Goal: Task Accomplishment & Management: Manage account settings

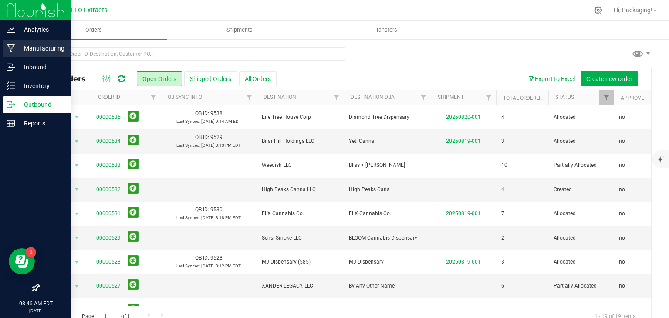
click at [32, 52] on p "Manufacturing" at bounding box center [41, 48] width 52 height 10
click at [32, 50] on p "Manufacturing" at bounding box center [41, 48] width 52 height 10
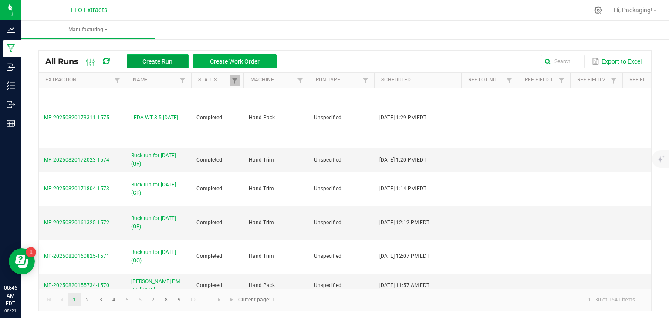
click at [152, 61] on span "Create Run" at bounding box center [158, 61] width 30 height 7
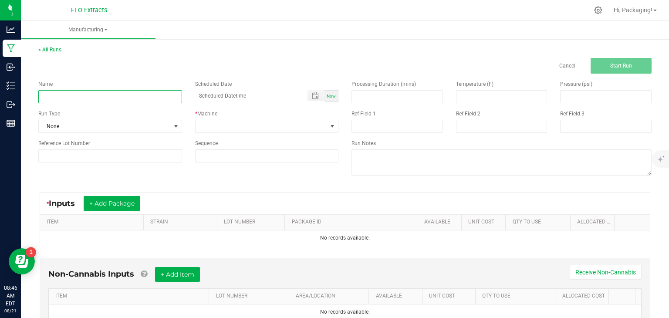
click at [68, 98] on input at bounding box center [110, 96] width 144 height 13
type input "LEDA CCHEM 3.5 [DATE]"
click at [330, 95] on span "Now" at bounding box center [331, 96] width 9 height 5
type input "[DATE] 8:47 AM"
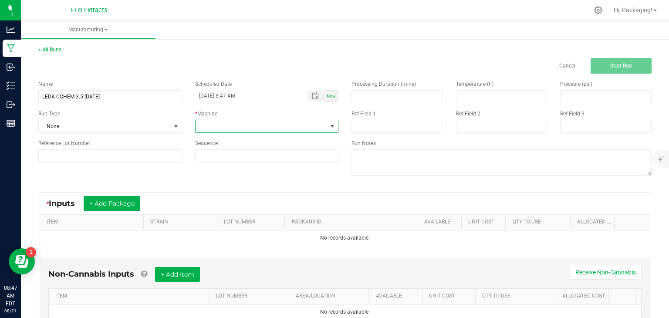
click at [329, 125] on span at bounding box center [332, 126] width 7 height 7
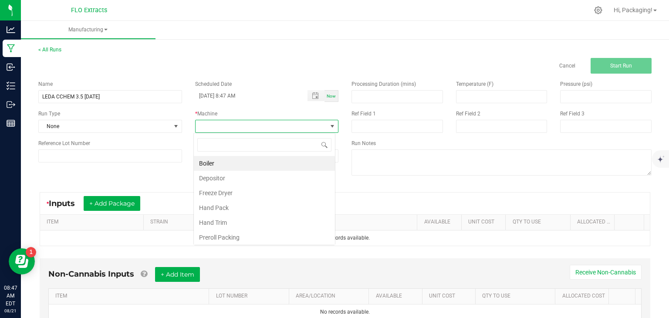
scroll to position [13, 142]
click at [279, 206] on li "Hand Pack" at bounding box center [264, 207] width 141 height 15
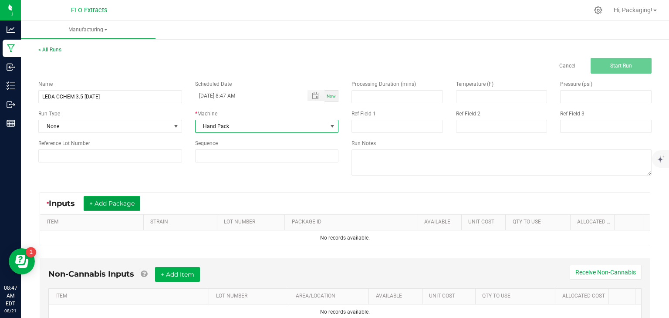
click at [112, 206] on button "+ Add Package" at bounding box center [112, 203] width 57 height 15
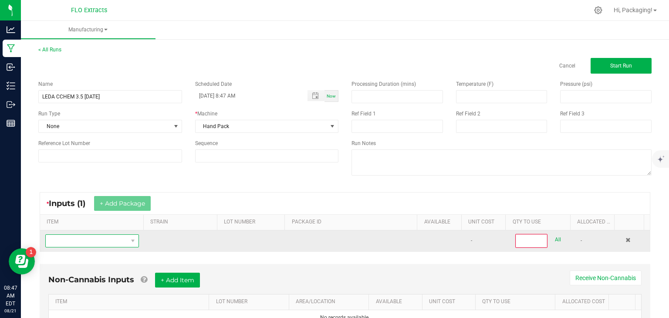
click at [104, 241] on span "NO DATA FOUND" at bounding box center [87, 241] width 82 height 12
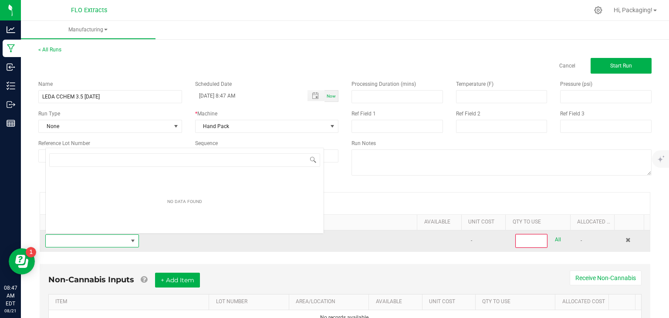
scroll to position [13, 90]
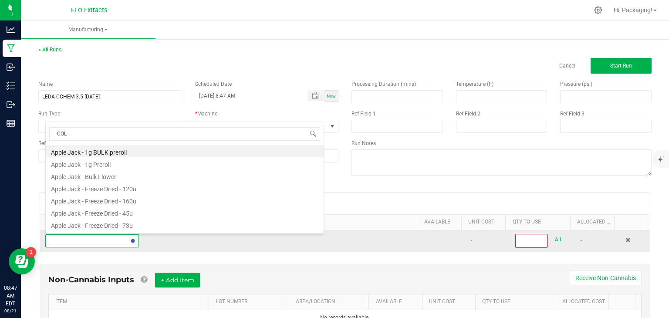
type input "COLO"
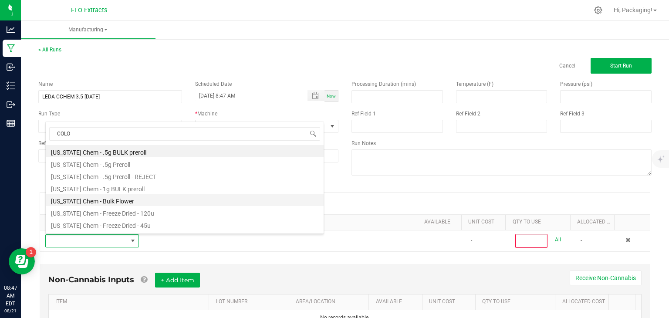
click at [120, 200] on li "[US_STATE] Chem - Bulk Flower" at bounding box center [185, 200] width 278 height 12
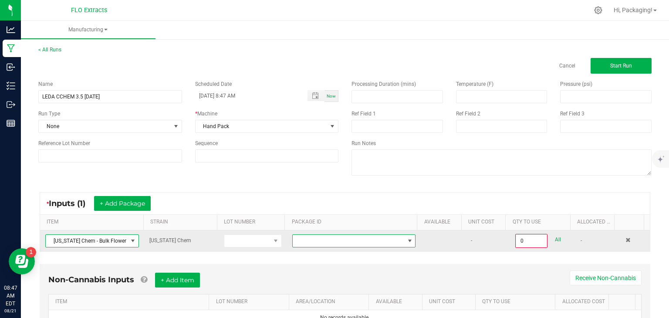
click at [407, 241] on span at bounding box center [410, 241] width 7 height 7
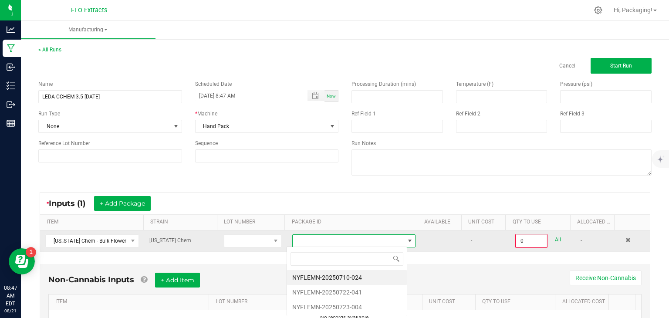
scroll to position [13, 120]
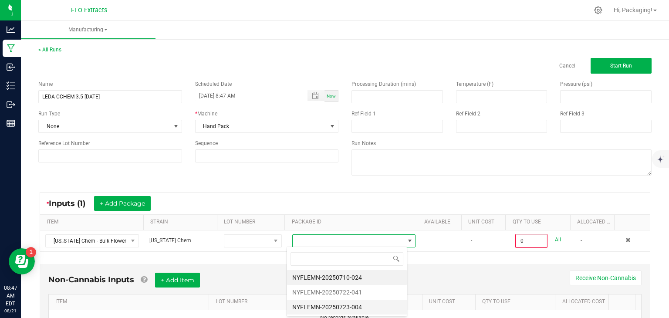
click at [362, 306] on li "NYFLEMN-20250723-004" at bounding box center [347, 307] width 120 height 15
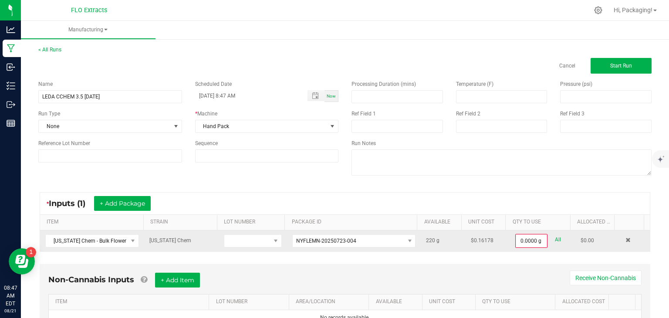
click at [555, 239] on link "All" at bounding box center [558, 240] width 6 height 12
type input "220.0000 g"
click at [145, 205] on button "+ Add Package" at bounding box center [122, 203] width 57 height 15
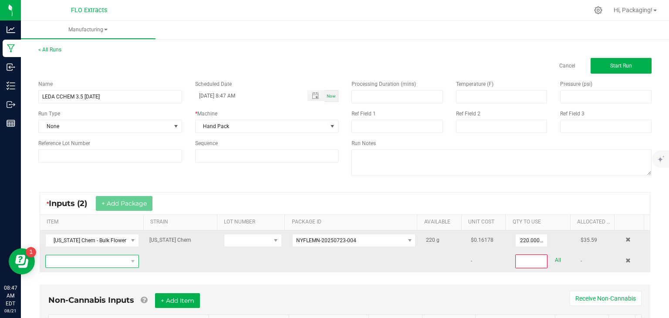
click at [110, 263] on span "NO DATA FOUND" at bounding box center [87, 261] width 82 height 12
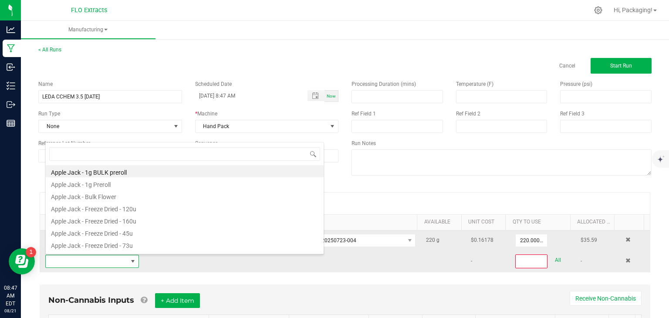
scroll to position [13, 90]
type input "COLO"
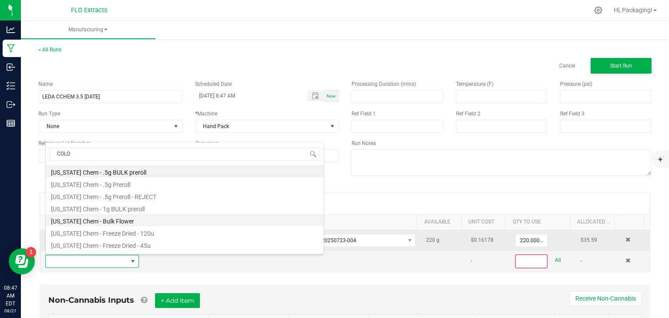
click at [119, 224] on li "[US_STATE] Chem - Bulk Flower" at bounding box center [185, 220] width 278 height 12
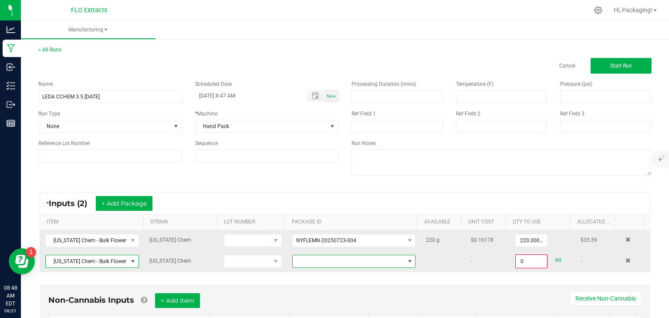
click at [407, 261] on span at bounding box center [410, 261] width 7 height 7
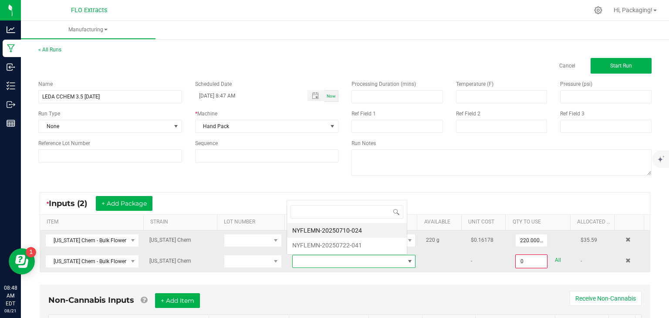
scroll to position [13, 119]
click at [364, 233] on li "NYFLEMN-20250710-024" at bounding box center [347, 230] width 120 height 15
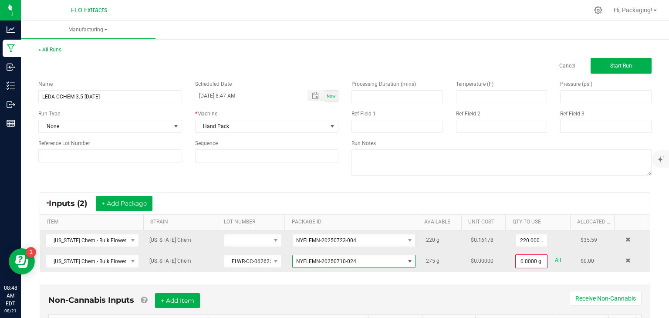
click at [555, 261] on link "All" at bounding box center [558, 261] width 6 height 12
type input "275.0000 g"
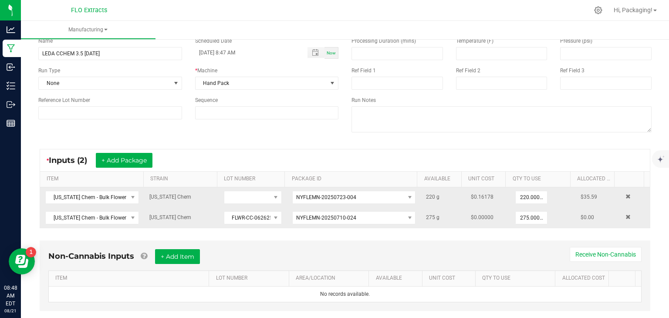
scroll to position [60, 0]
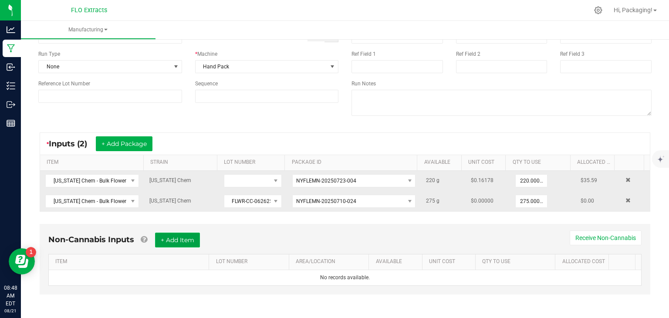
click at [187, 237] on button "+ Add Item" at bounding box center [177, 240] width 45 height 15
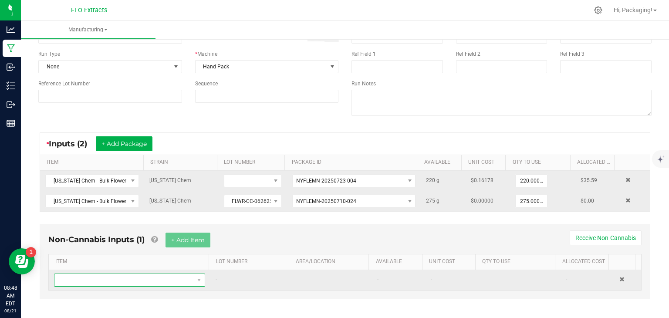
click at [194, 275] on span "NO DATA FOUND" at bounding box center [199, 280] width 11 height 12
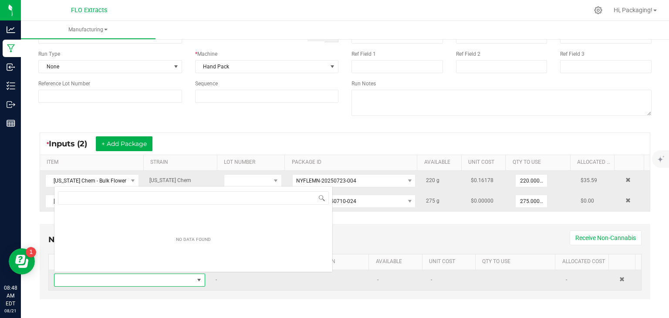
scroll to position [13, 146]
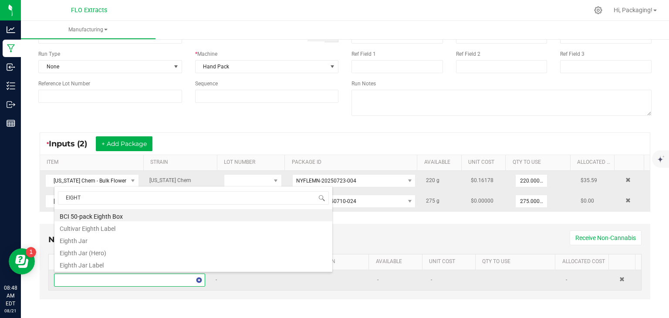
type input "EIGHTH"
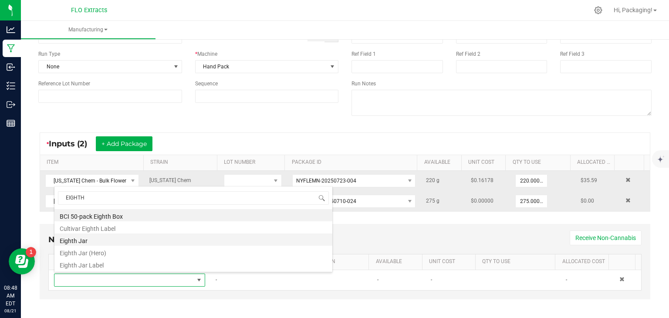
click at [119, 242] on li "Eighth Jar" at bounding box center [193, 240] width 278 height 12
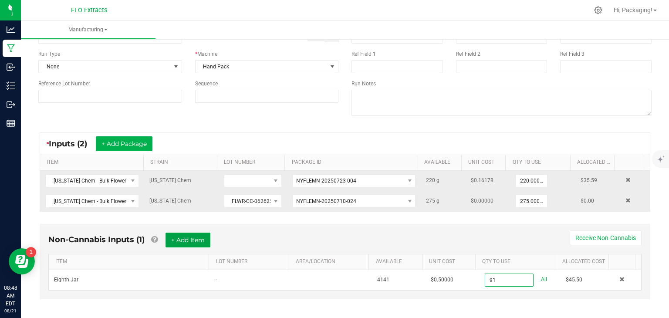
type input "91 ea"
click at [180, 239] on button "+ Add Item" at bounding box center [188, 240] width 45 height 15
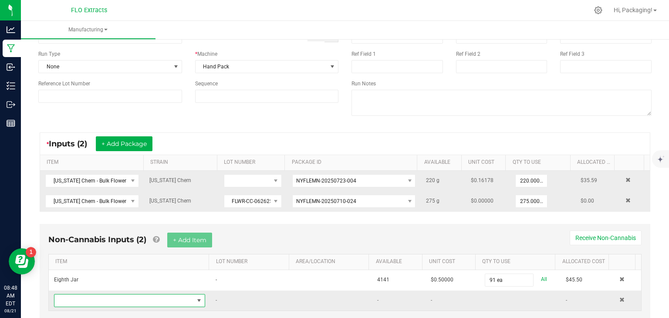
click at [196, 298] on span "NO DATA FOUND" at bounding box center [199, 300] width 7 height 7
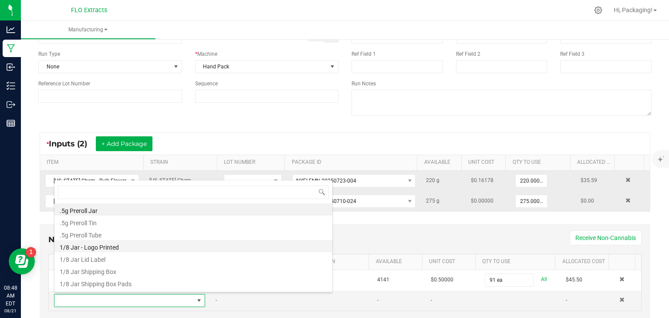
click at [178, 248] on li "1/8 Jar - Logo Printed" at bounding box center [193, 246] width 278 height 12
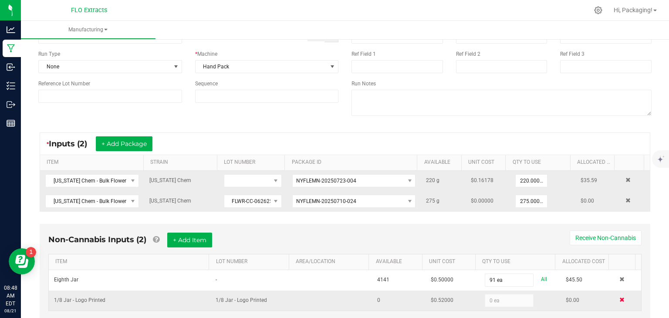
click at [620, 297] on span at bounding box center [622, 299] width 5 height 5
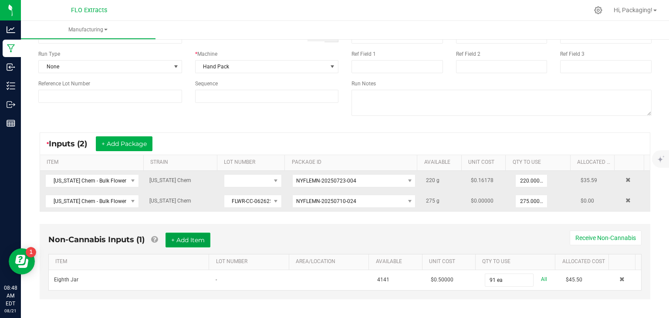
click at [199, 237] on button "+ Add Item" at bounding box center [188, 240] width 45 height 15
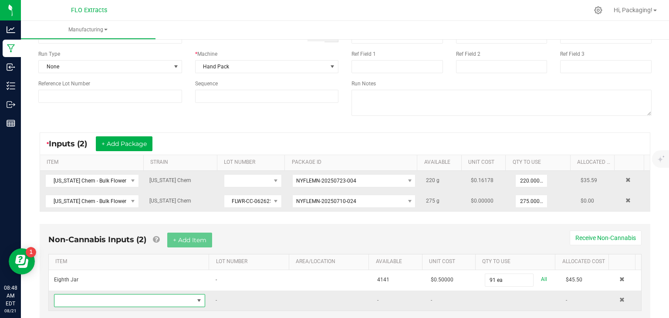
click at [196, 297] on span "NO DATA FOUND" at bounding box center [199, 300] width 7 height 7
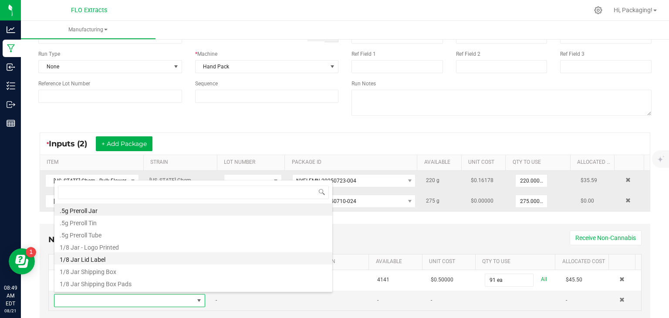
click at [180, 261] on li "1/8 Jar Lid Label" at bounding box center [193, 258] width 278 height 12
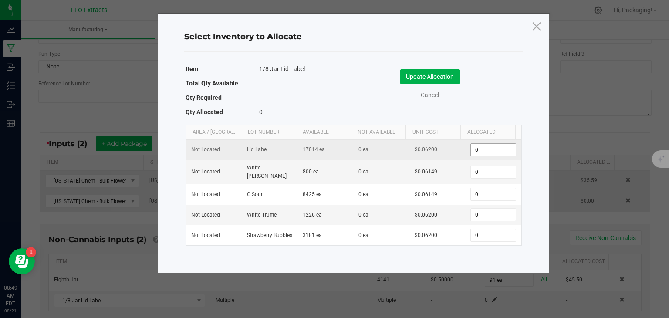
click at [486, 149] on input "0" at bounding box center [493, 150] width 44 height 12
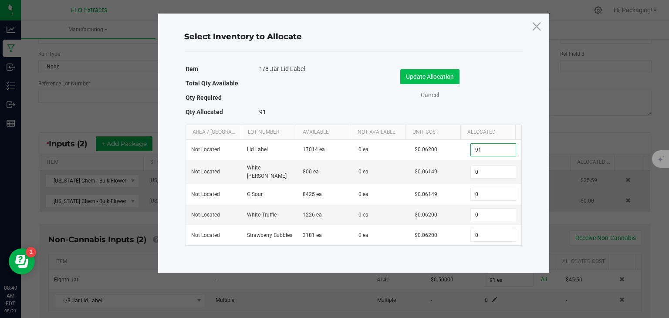
type input "91"
click at [431, 77] on button "Update Allocation" at bounding box center [430, 76] width 59 height 15
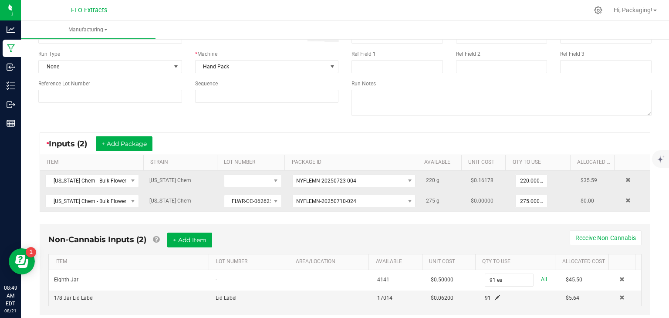
scroll to position [80, 0]
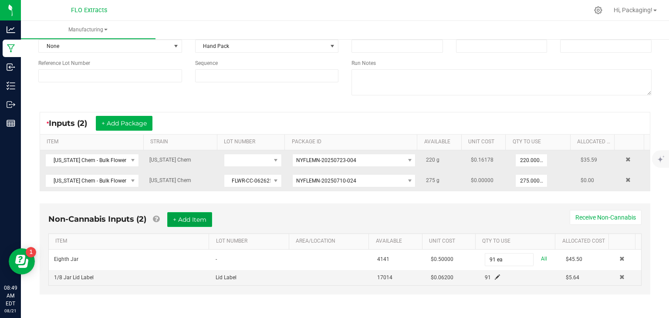
click at [187, 222] on button "+ Add Item" at bounding box center [189, 219] width 45 height 15
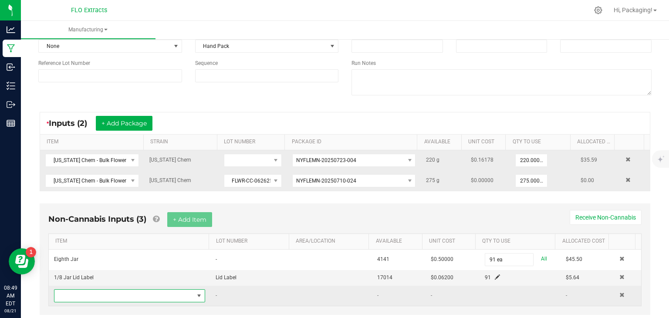
click at [196, 292] on span "NO DATA FOUND" at bounding box center [199, 295] width 7 height 7
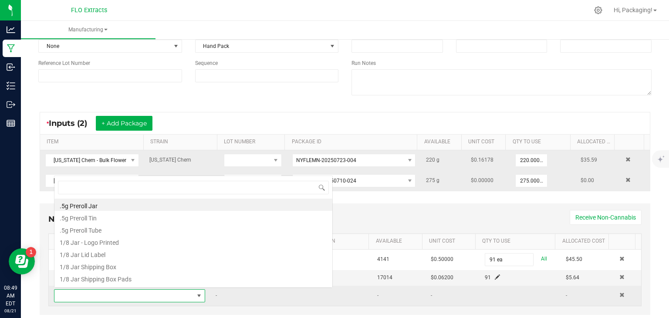
scroll to position [13, 146]
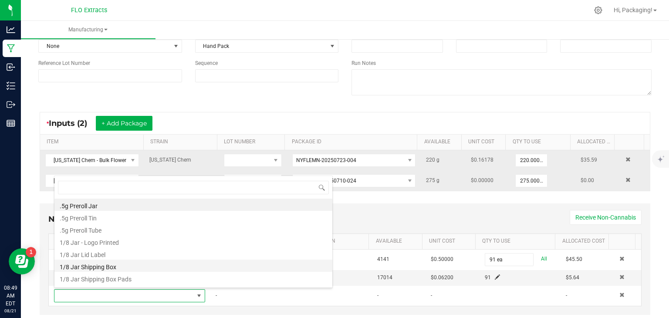
click at [188, 269] on li "1/8 Jar Shipping Box" at bounding box center [193, 266] width 278 height 12
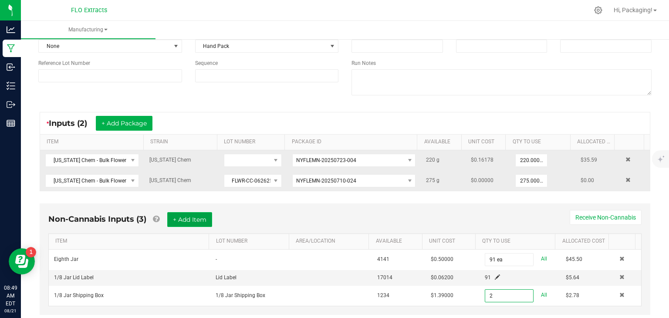
type input "2 ea"
click at [183, 219] on button "+ Add Item" at bounding box center [189, 219] width 45 height 15
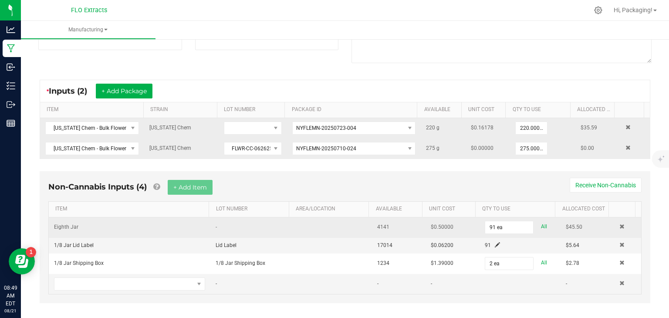
scroll to position [120, 0]
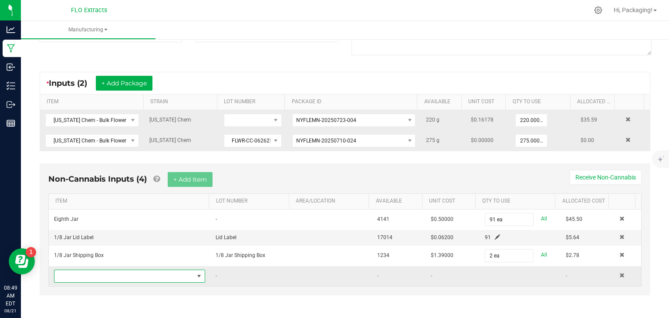
click at [197, 273] on span "NO DATA FOUND" at bounding box center [199, 276] width 7 height 7
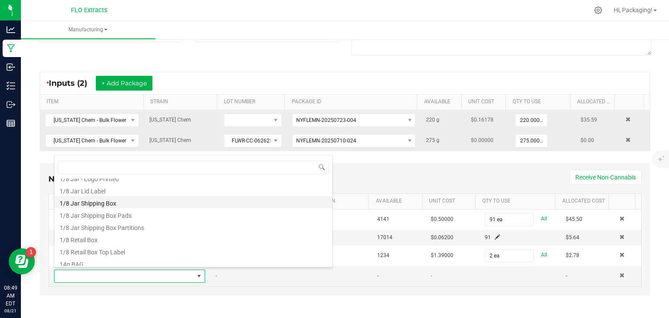
scroll to position [44, 0]
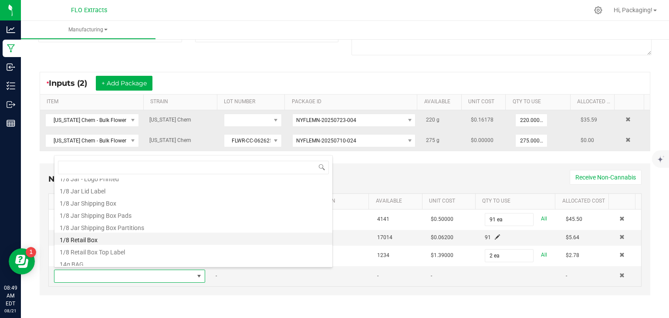
click at [177, 238] on li "1/8 Retail Box" at bounding box center [193, 239] width 278 height 12
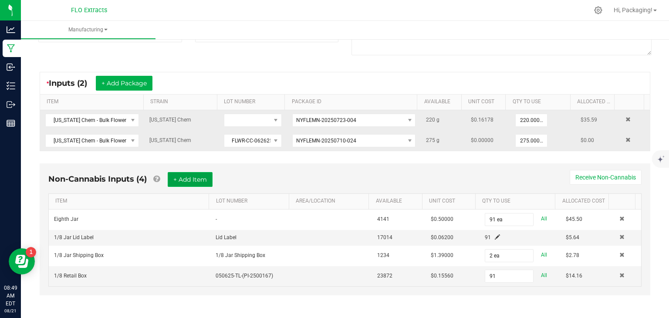
type input "91 ea"
click at [209, 176] on button "+ Add Item" at bounding box center [190, 179] width 45 height 15
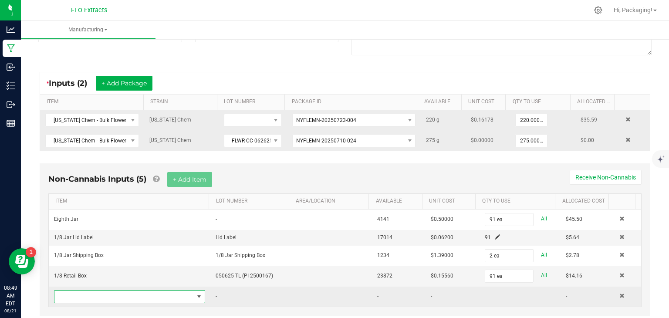
click at [196, 293] on span "NO DATA FOUND" at bounding box center [199, 296] width 7 height 7
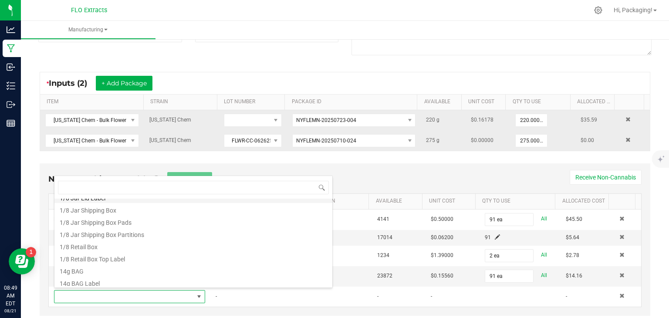
scroll to position [57, 0]
click at [181, 263] on li "1/8 Retail Box Top Label" at bounding box center [193, 257] width 278 height 12
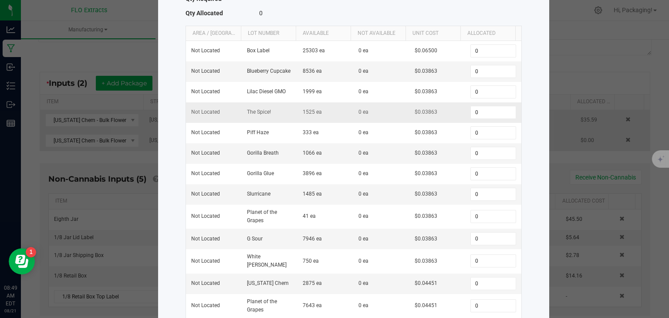
scroll to position [99, 0]
click at [478, 279] on input "0" at bounding box center [493, 283] width 44 height 12
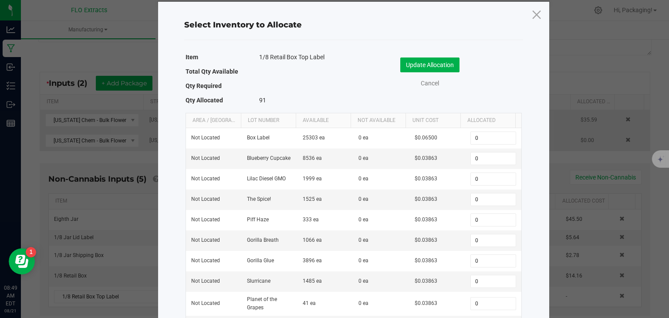
scroll to position [10, 0]
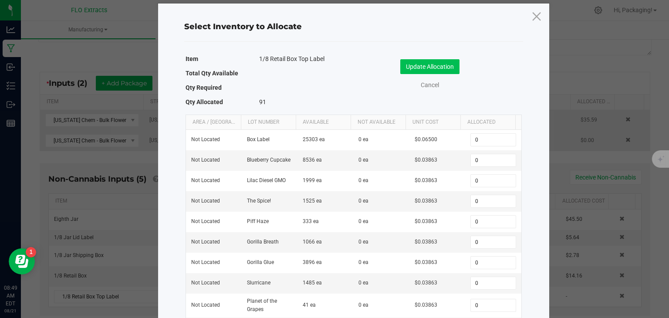
type input "91"
click at [441, 66] on button "Update Allocation" at bounding box center [430, 66] width 59 height 15
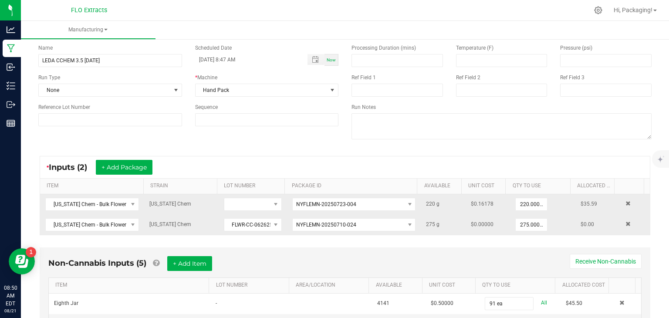
scroll to position [0, 0]
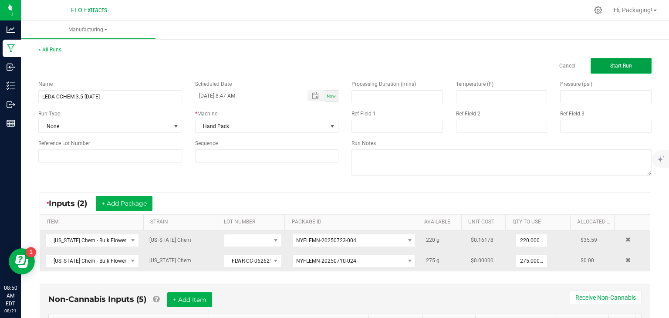
click at [629, 67] on button "Start Run" at bounding box center [621, 66] width 61 height 16
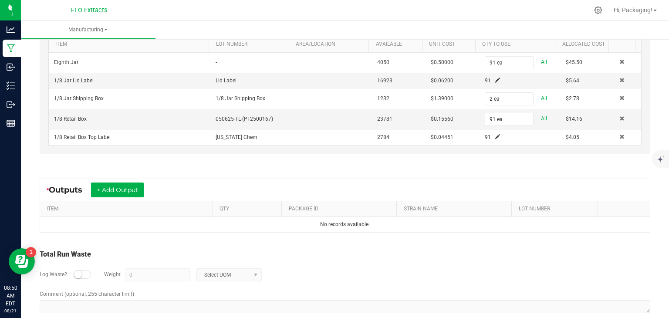
scroll to position [302, 0]
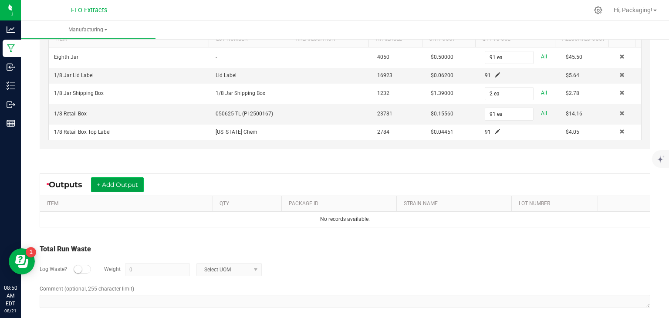
click at [123, 180] on button "+ Add Output" at bounding box center [117, 184] width 53 height 15
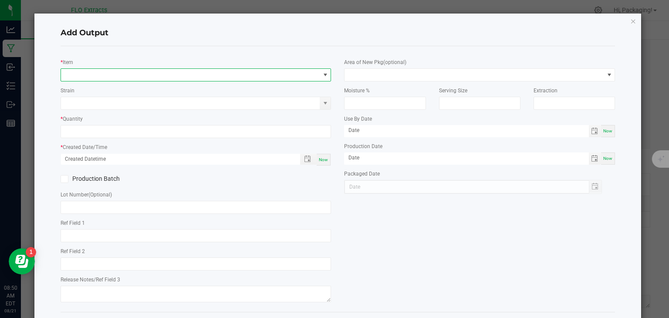
click at [90, 73] on span "NO DATA FOUND" at bounding box center [190, 75] width 259 height 12
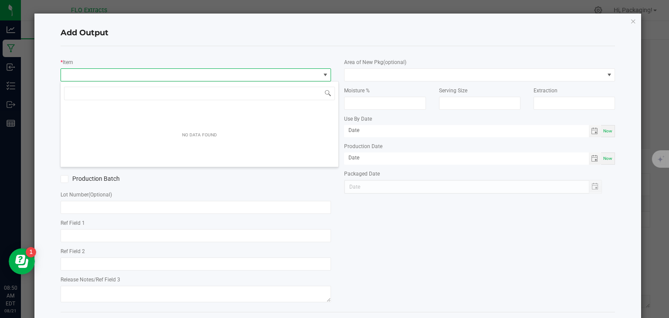
scroll to position [13, 268]
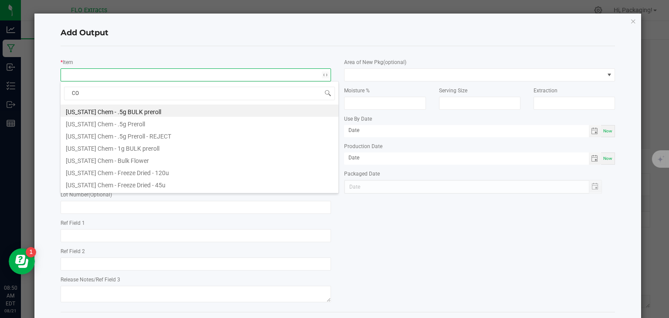
type input "C"
type input "WHITE TR"
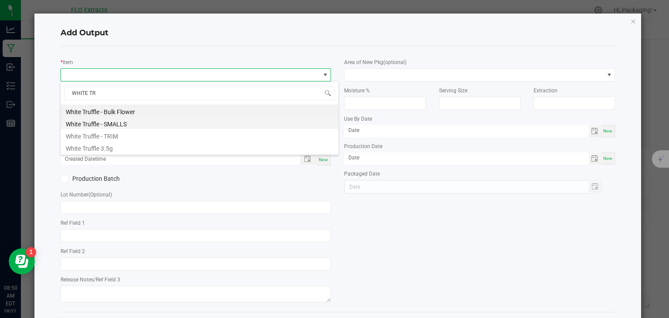
click at [99, 126] on li "White Truffle - SMALLS" at bounding box center [200, 123] width 278 height 12
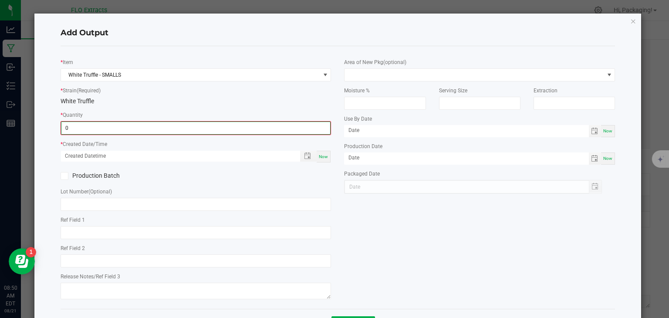
click at [99, 126] on input "0" at bounding box center [195, 128] width 269 height 12
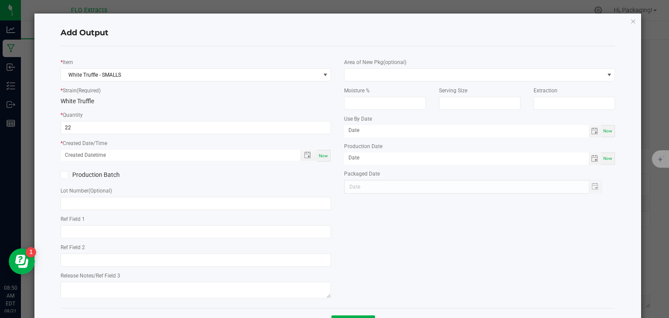
type input "22.0000 g"
click at [321, 157] on span "Now" at bounding box center [323, 155] width 9 height 5
type input "[DATE] 8:50 AM"
type input "[DATE]"
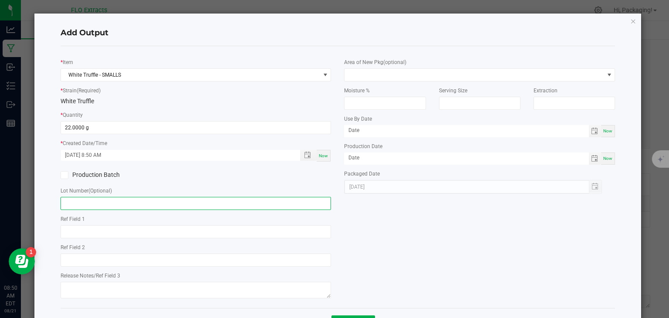
click at [88, 204] on input "text" at bounding box center [196, 203] width 271 height 13
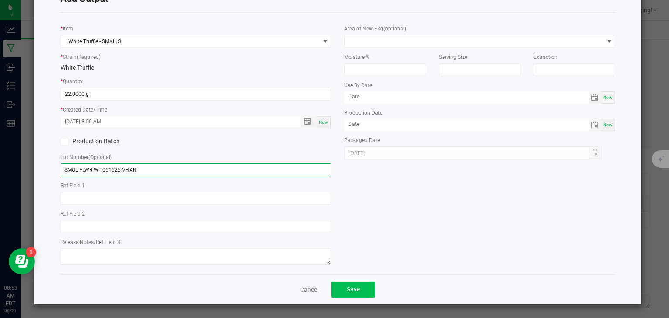
type input "SMOL-FLWR-WT-061625 VHAN"
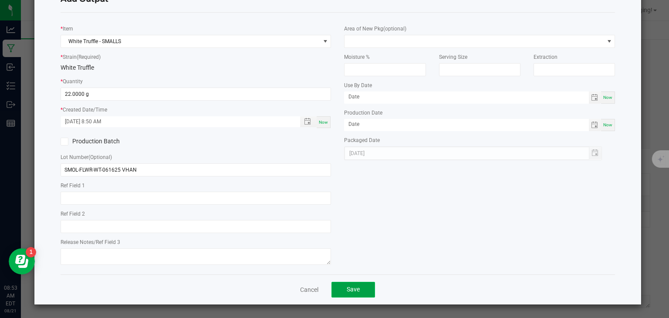
click at [363, 288] on button "Save" at bounding box center [354, 290] width 44 height 16
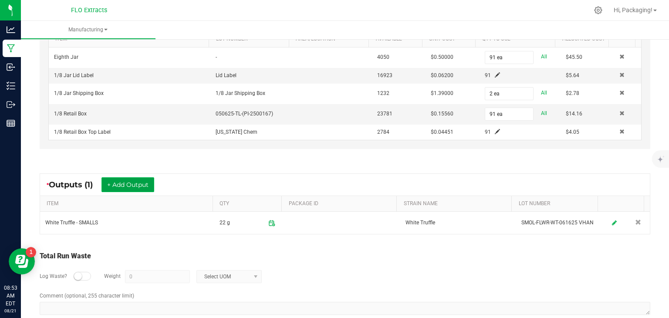
click at [145, 181] on button "+ Add Output" at bounding box center [128, 184] width 53 height 15
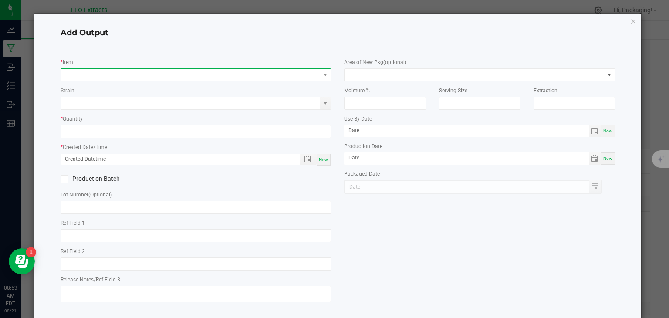
click at [108, 74] on span "NO DATA FOUND" at bounding box center [190, 75] width 259 height 12
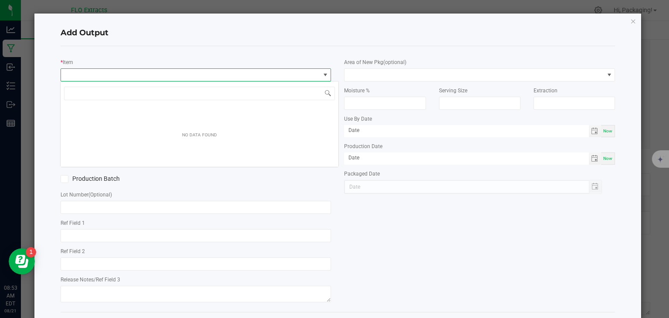
scroll to position [13, 268]
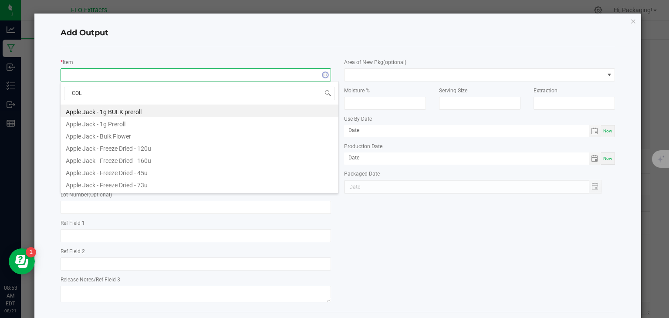
type input "COLO"
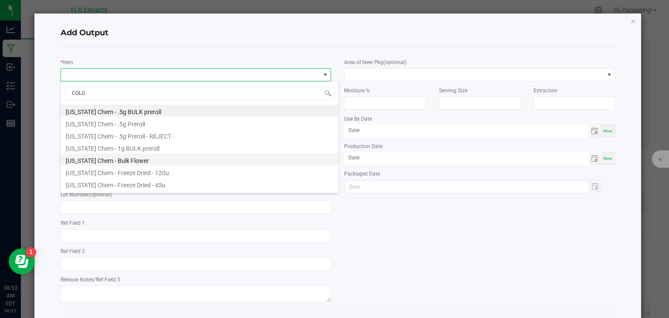
click at [118, 159] on li "[US_STATE] Chem - Bulk Flower" at bounding box center [200, 159] width 278 height 12
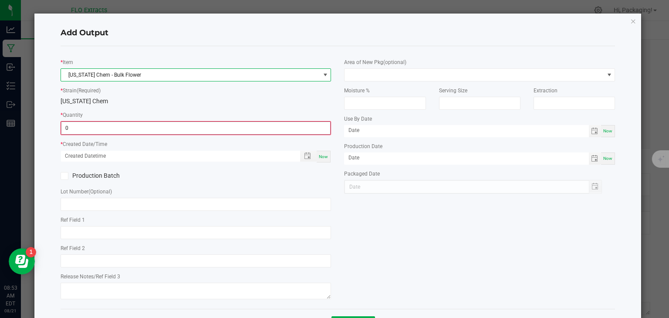
click at [91, 129] on input "0" at bounding box center [195, 128] width 269 height 12
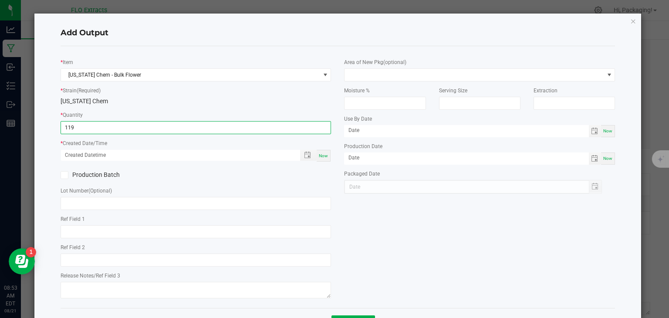
type input "119.0000 g"
click at [319, 154] on span "Now" at bounding box center [323, 155] width 9 height 5
type input "[DATE] 8:53 AM"
type input "[DATE]"
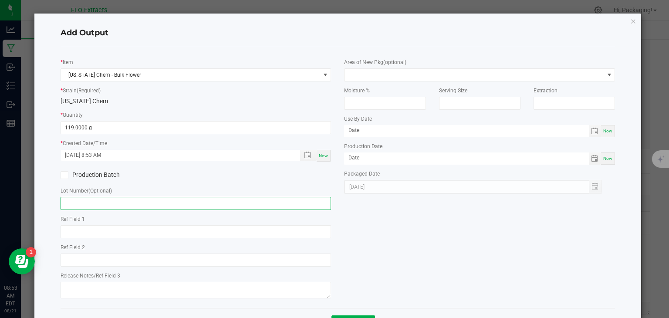
click at [127, 201] on input "text" at bounding box center [196, 203] width 271 height 13
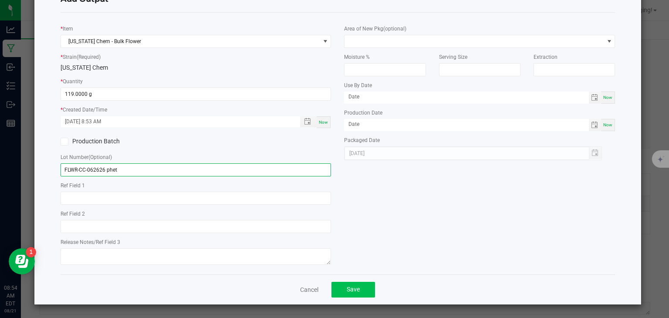
type input "FLWR-CC-062626 phet"
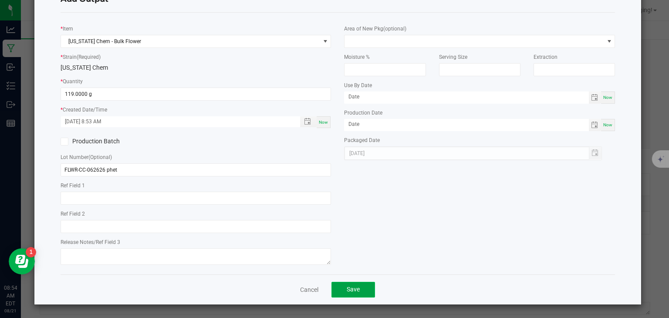
click at [359, 290] on button "Save" at bounding box center [354, 290] width 44 height 16
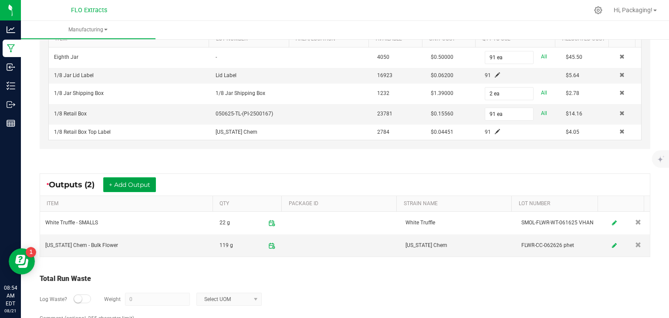
click at [138, 180] on button "+ Add Output" at bounding box center [129, 184] width 53 height 15
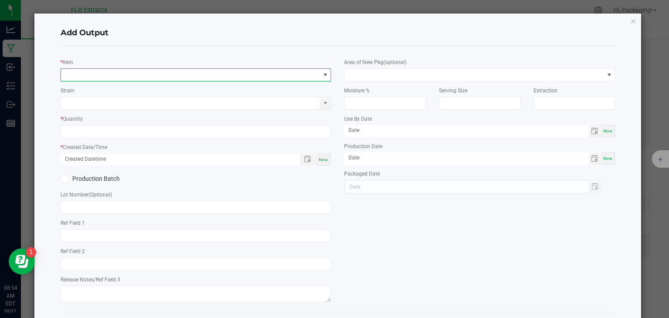
click at [89, 75] on span "NO DATA FOUND" at bounding box center [190, 75] width 259 height 12
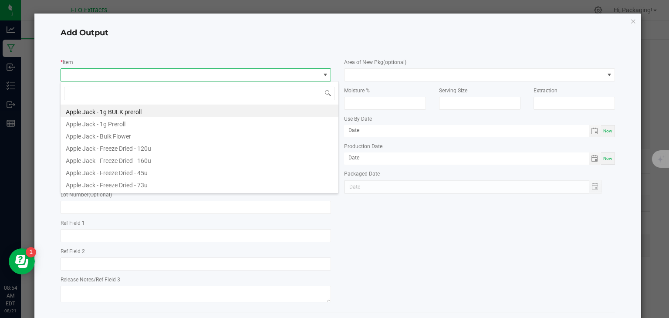
scroll to position [13, 268]
type input "colo"
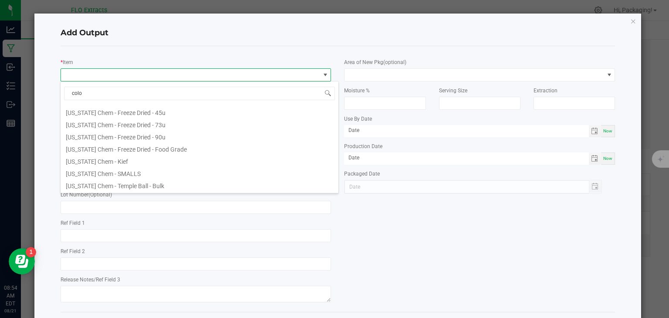
scroll to position [78, 0]
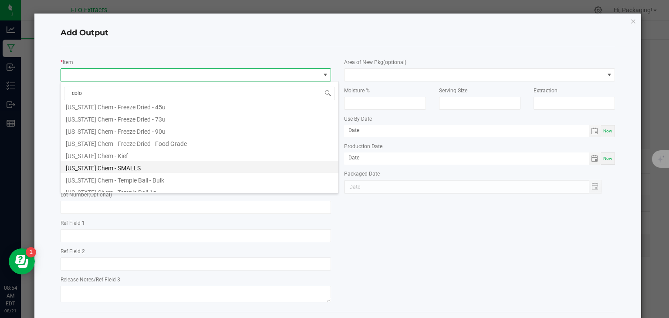
click at [126, 166] on li "[US_STATE] Chem - SMALLS" at bounding box center [200, 167] width 278 height 12
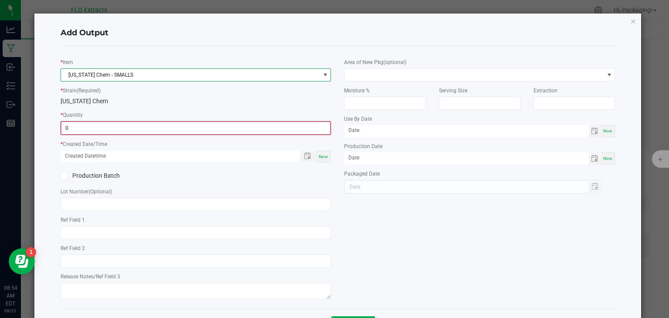
click at [95, 125] on input "0" at bounding box center [195, 128] width 269 height 12
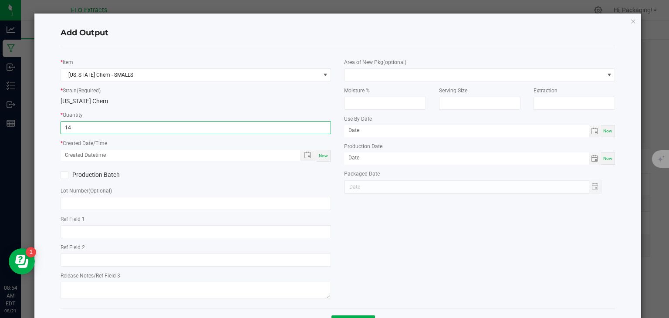
type input "14.0000 g"
click at [323, 160] on div "Now" at bounding box center [324, 156] width 14 height 12
type input "[DATE] 8:54 AM"
type input "[DATE]"
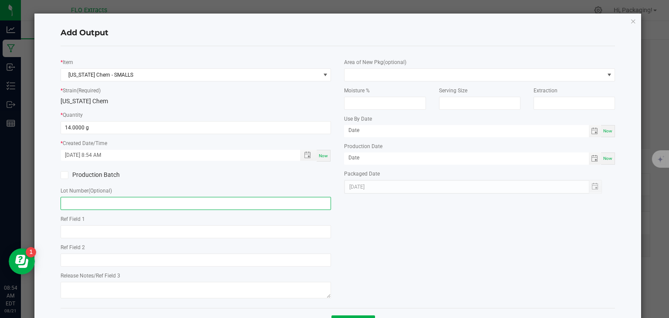
click at [88, 202] on input "text" at bounding box center [196, 203] width 271 height 13
type input "s"
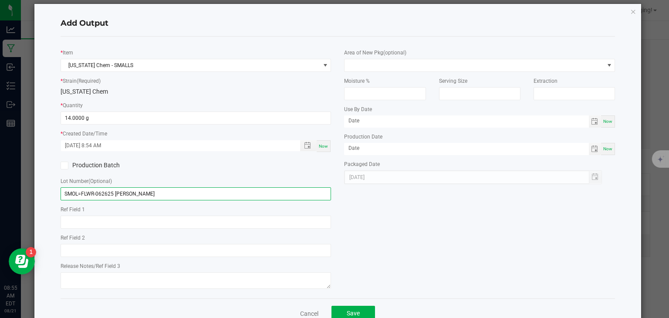
scroll to position [34, 0]
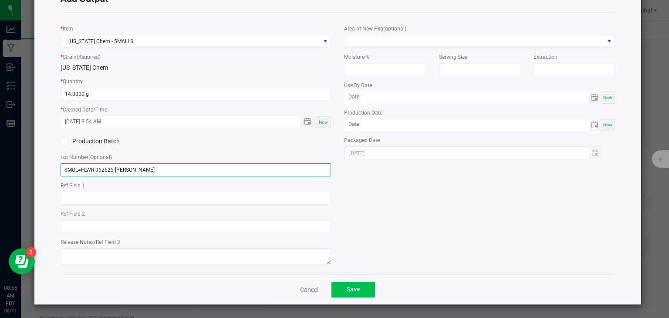
type input "SMOL=FLWR-062625 [PERSON_NAME]"
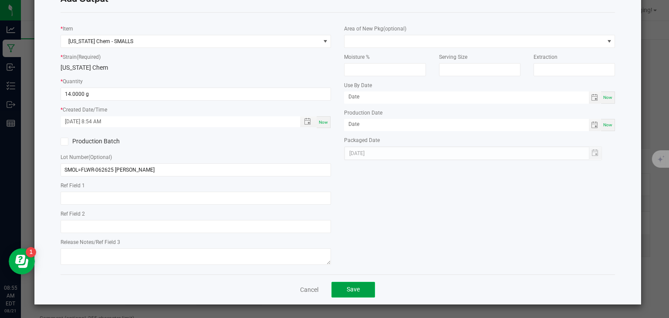
click at [352, 292] on span "Save" at bounding box center [353, 289] width 13 height 7
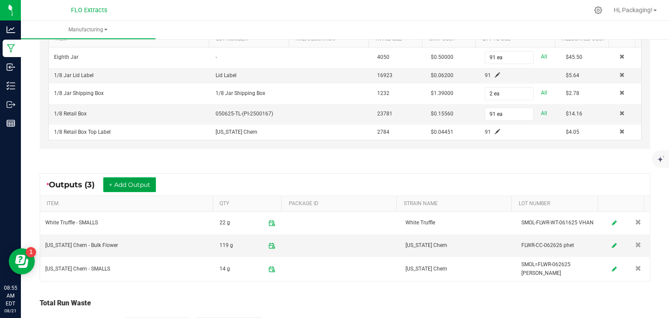
click at [121, 181] on button "+ Add Output" at bounding box center [129, 184] width 53 height 15
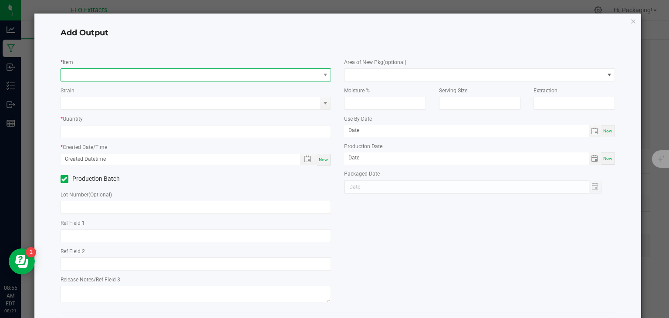
click at [82, 74] on span "NO DATA FOUND" at bounding box center [190, 75] width 259 height 12
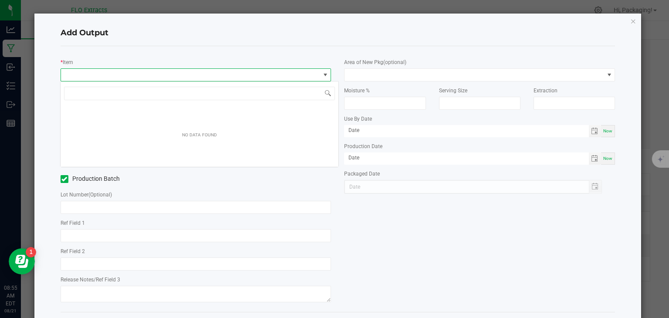
scroll to position [13, 268]
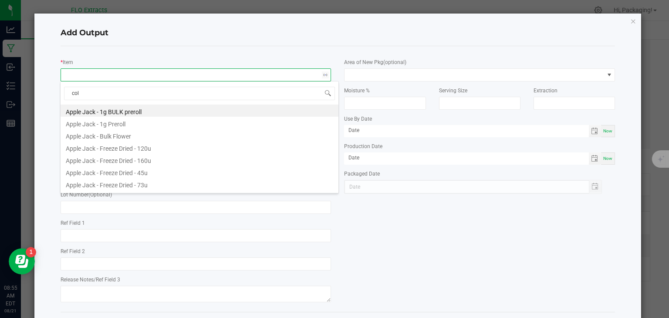
type input "colo"
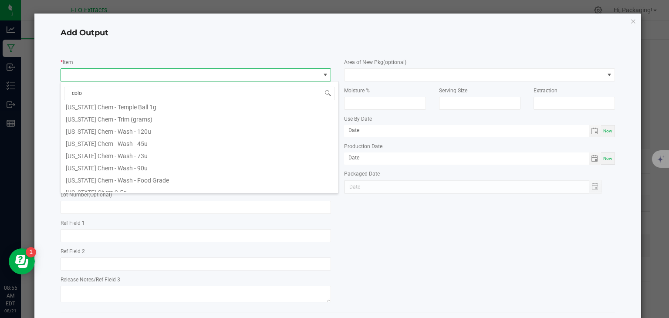
scroll to position [181, 0]
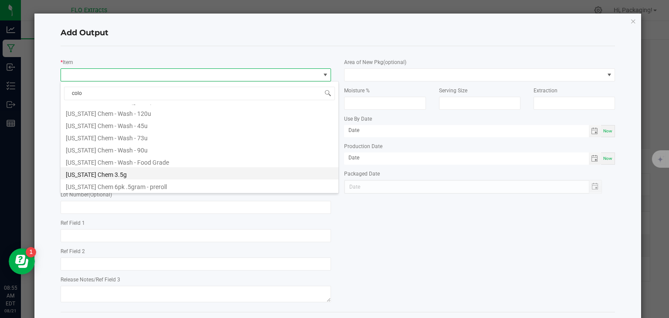
click at [117, 175] on li "[US_STATE] Chem 3.5g" at bounding box center [200, 173] width 278 height 12
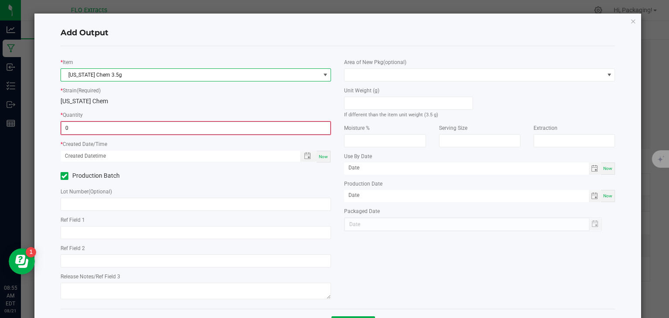
click at [92, 130] on input "0" at bounding box center [195, 128] width 269 height 12
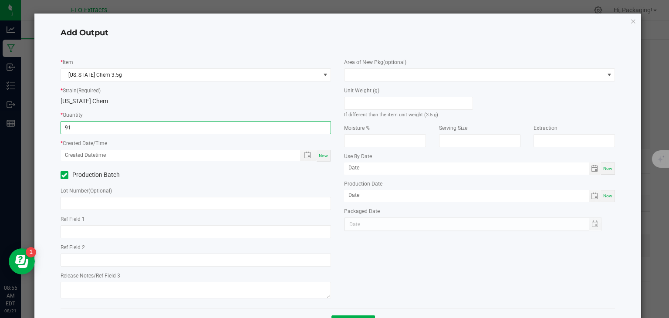
type input "91 ea"
click at [319, 158] on span "Now" at bounding box center [323, 155] width 9 height 5
type input "[DATE] 8:55 AM"
type input "[DATE]"
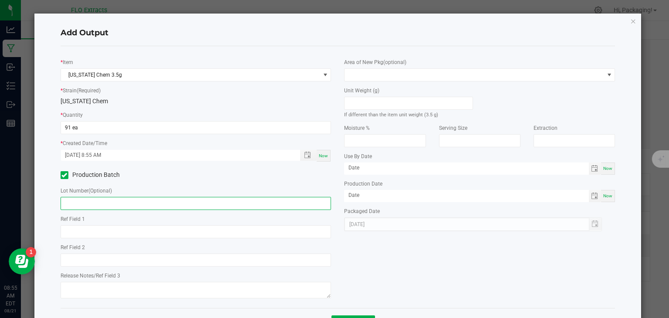
click at [85, 203] on input "text" at bounding box center [196, 203] width 271 height 13
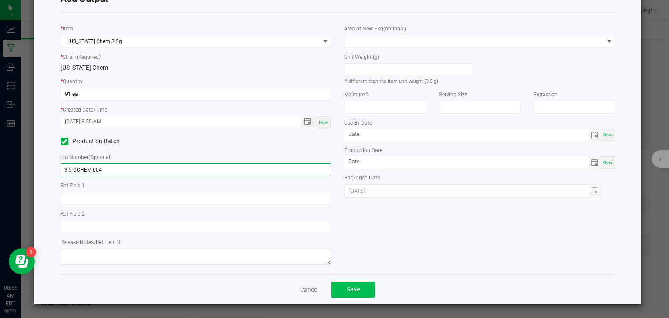
type input "3.5-CCHEM-004"
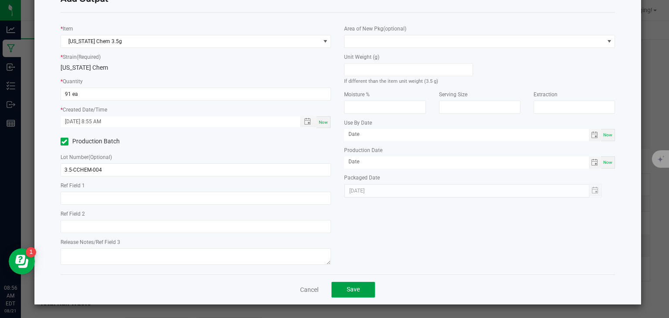
click at [342, 287] on button "Save" at bounding box center [354, 290] width 44 height 16
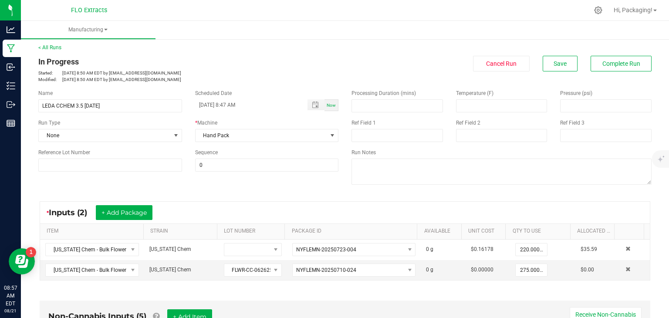
scroll to position [0, 0]
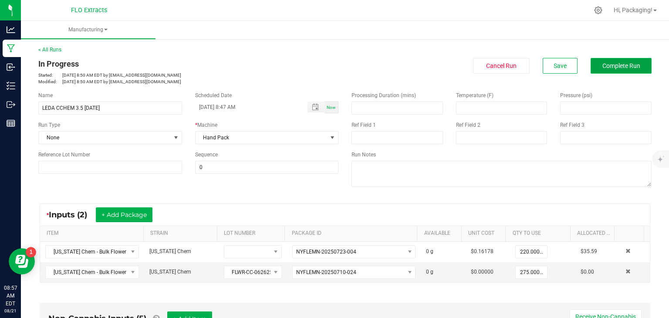
click at [622, 62] on span "Complete Run" at bounding box center [622, 65] width 38 height 7
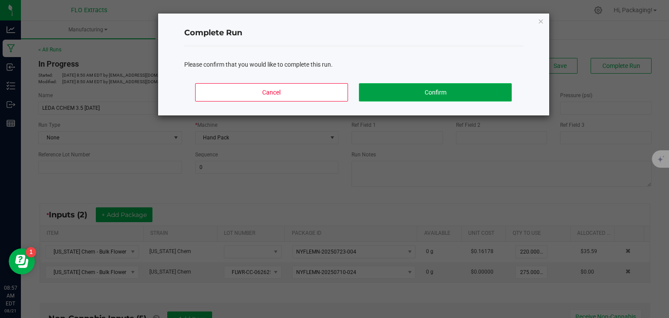
click at [475, 91] on button "Confirm" at bounding box center [435, 92] width 153 height 18
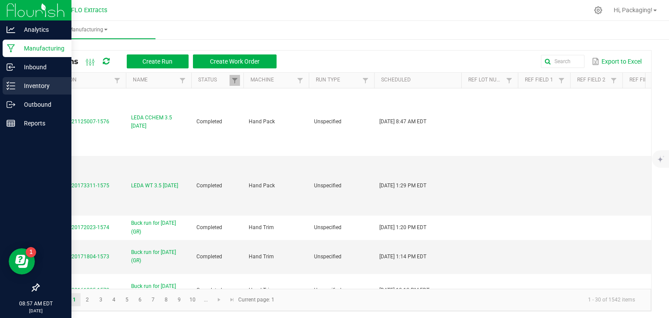
click at [34, 88] on p "Inventory" at bounding box center [41, 86] width 52 height 10
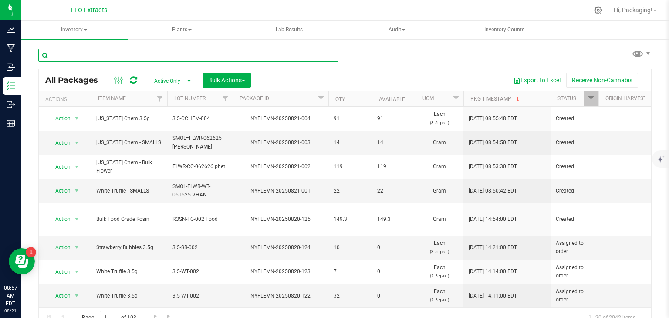
click at [98, 56] on input "text" at bounding box center [188, 55] width 300 height 13
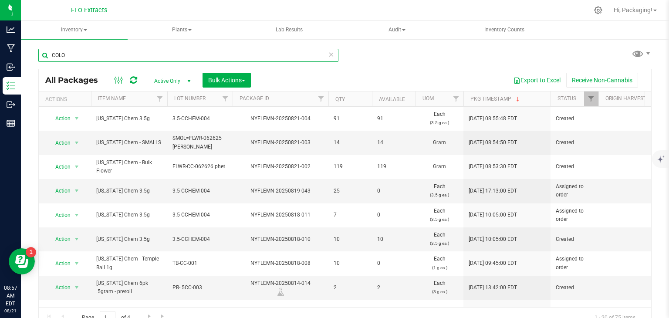
click at [98, 56] on input "COLO" at bounding box center [188, 55] width 300 height 13
type input "COLO"
click at [328, 54] on icon at bounding box center [331, 54] width 6 height 10
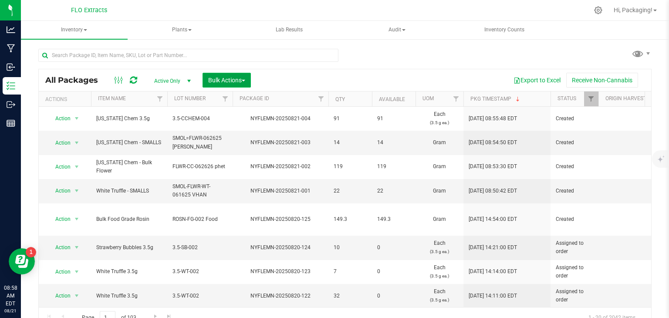
click at [239, 79] on span "Bulk Actions" at bounding box center [226, 80] width 37 height 7
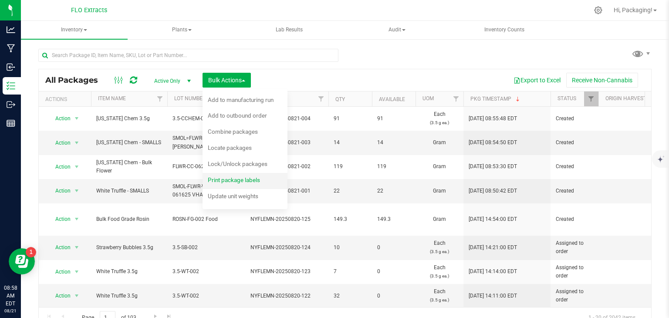
click at [240, 182] on span "Print package labels" at bounding box center [234, 180] width 52 height 7
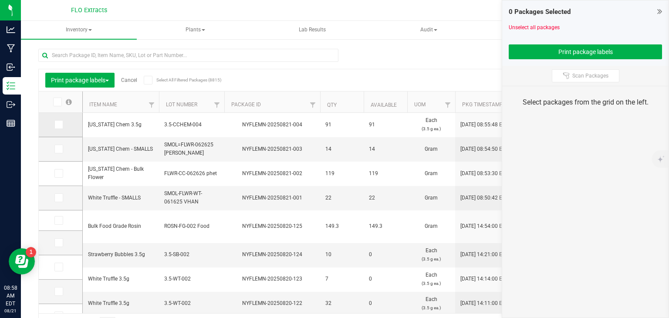
click at [58, 125] on icon at bounding box center [58, 125] width 6 height 0
click at [0, 0] on input "checkbox" at bounding box center [0, 0] width 0 height 0
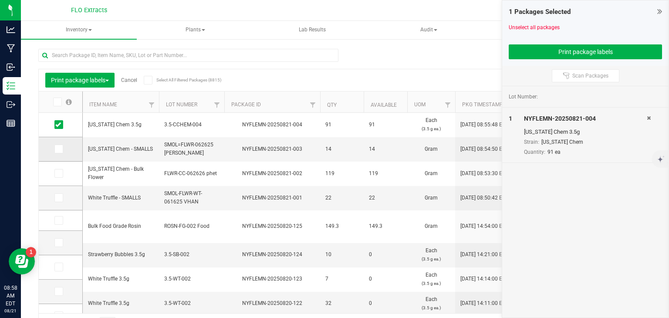
click at [59, 149] on icon at bounding box center [58, 149] width 6 height 0
click at [0, 0] on input "checkbox" at bounding box center [0, 0] width 0 height 0
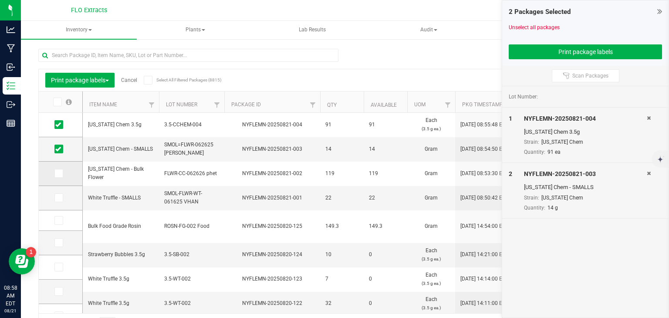
click at [60, 173] on icon at bounding box center [58, 173] width 6 height 0
click at [0, 0] on input "checkbox" at bounding box center [0, 0] width 0 height 0
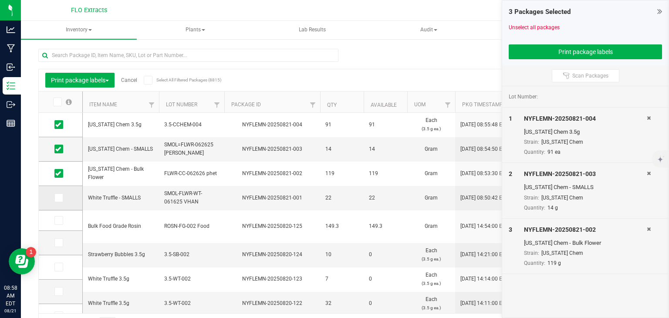
click at [57, 198] on icon at bounding box center [58, 198] width 6 height 0
click at [0, 0] on input "checkbox" at bounding box center [0, 0] width 0 height 0
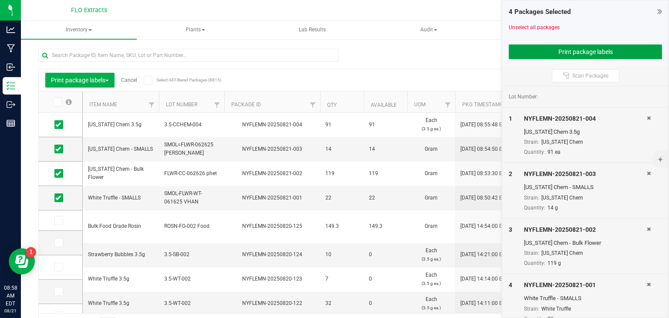
click at [536, 53] on button "Print package labels" at bounding box center [585, 51] width 153 height 15
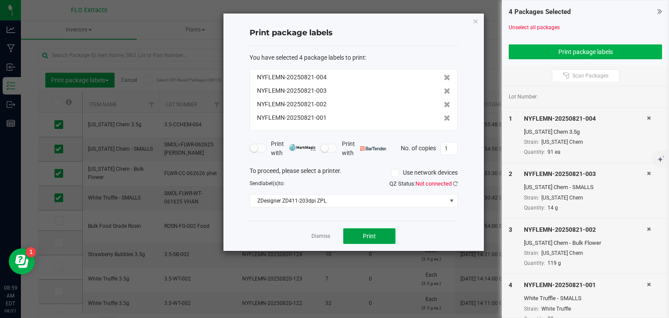
click at [366, 235] on span "Print" at bounding box center [369, 236] width 13 height 7
click at [328, 238] on link "Dismiss" at bounding box center [321, 236] width 19 height 7
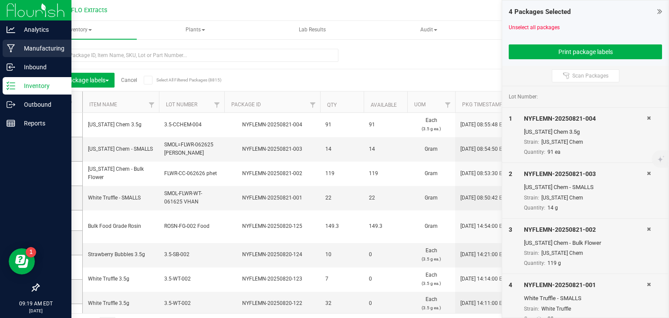
click at [32, 46] on p "Manufacturing" at bounding box center [41, 48] width 52 height 10
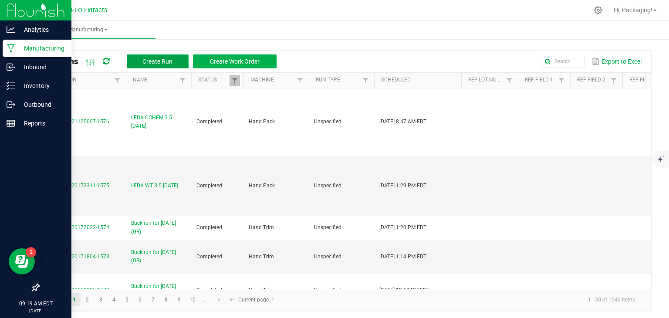
click at [150, 61] on span "Create Run" at bounding box center [158, 61] width 30 height 7
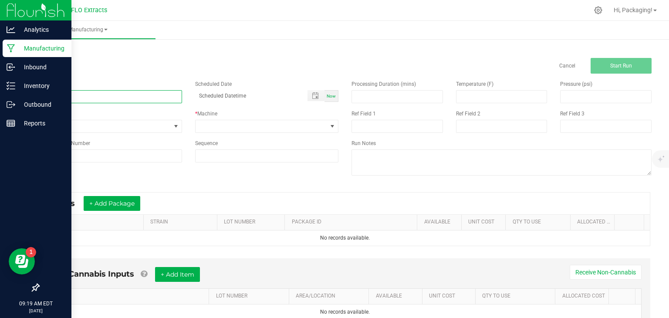
click at [49, 95] on input at bounding box center [110, 96] width 144 height 13
type input "LEDA RS11xTC 6pk [DATE]"
click at [331, 94] on span "Now" at bounding box center [331, 96] width 9 height 5
type input "[DATE] 9:20 AM"
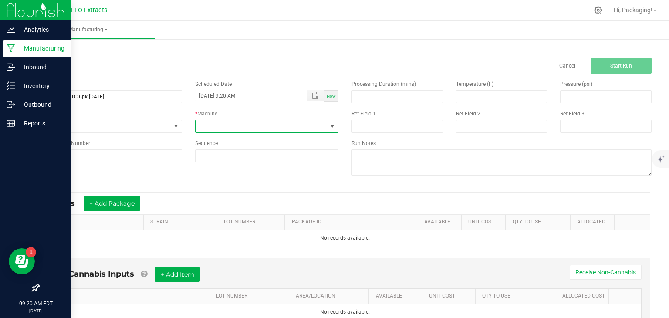
click at [331, 123] on span at bounding box center [332, 126] width 7 height 7
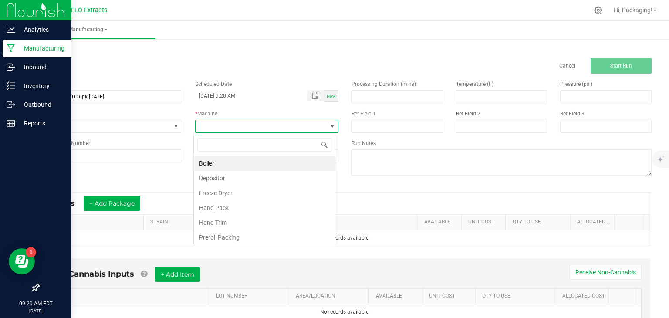
scroll to position [13, 142]
click at [260, 207] on li "Hand Pack" at bounding box center [264, 207] width 141 height 15
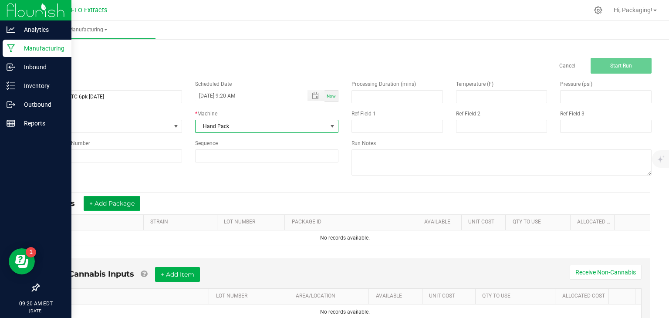
click at [106, 206] on button "+ Add Package" at bounding box center [112, 203] width 57 height 15
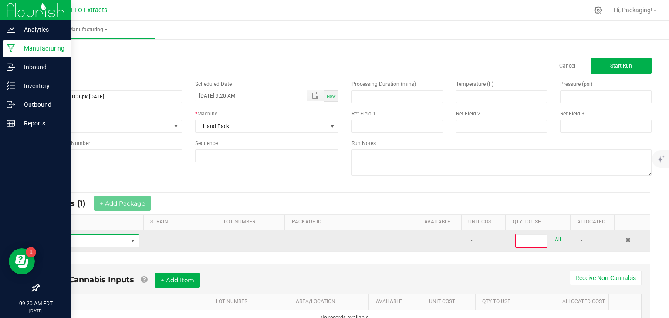
click at [117, 239] on span "NO DATA FOUND" at bounding box center [87, 241] width 82 height 12
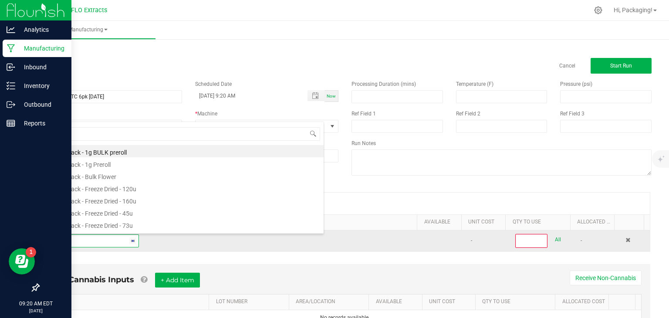
type input "rs"
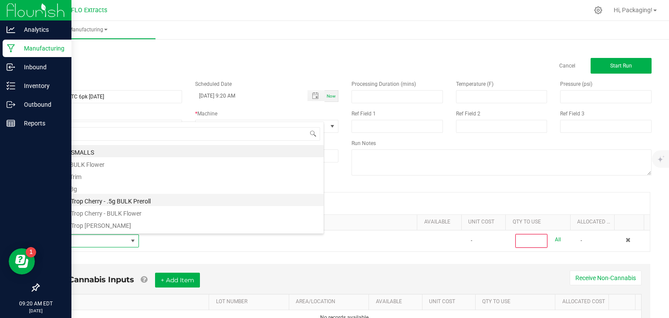
click at [141, 204] on li "RS11 x Trop Cherry - .5g BULK Preroll" at bounding box center [185, 200] width 278 height 12
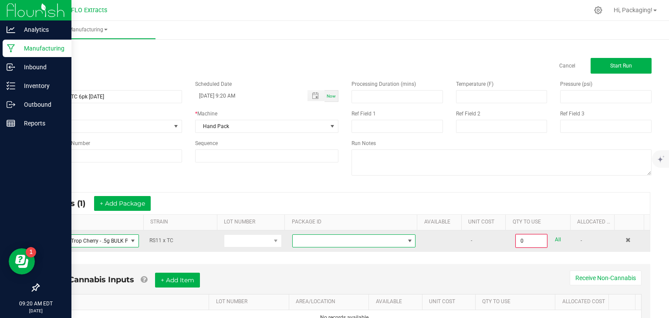
click at [407, 240] on span at bounding box center [410, 241] width 7 height 7
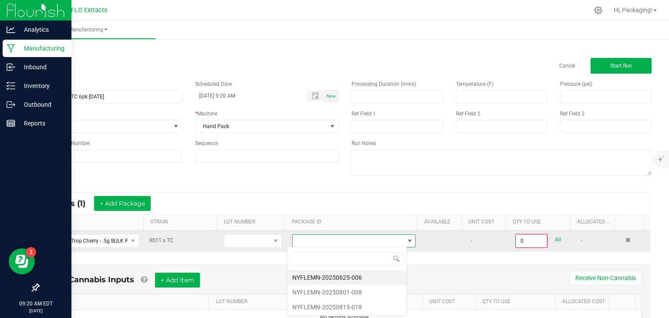
scroll to position [13, 120]
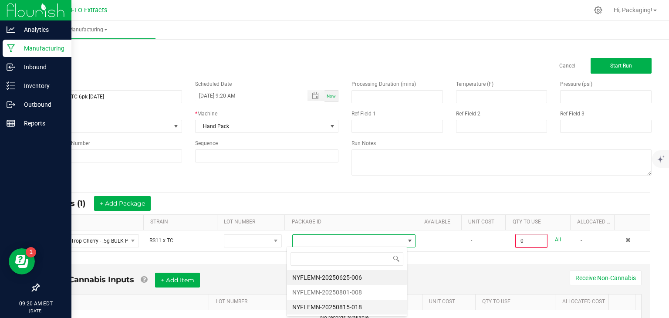
click at [360, 306] on li "NYFLEMN-20250815-018" at bounding box center [347, 307] width 120 height 15
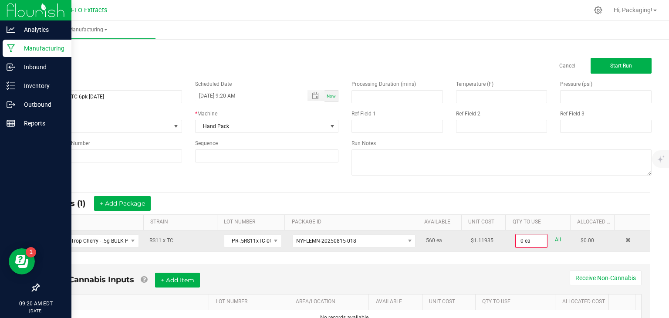
click at [555, 238] on link "All" at bounding box center [558, 240] width 6 height 12
type input "560 ea"
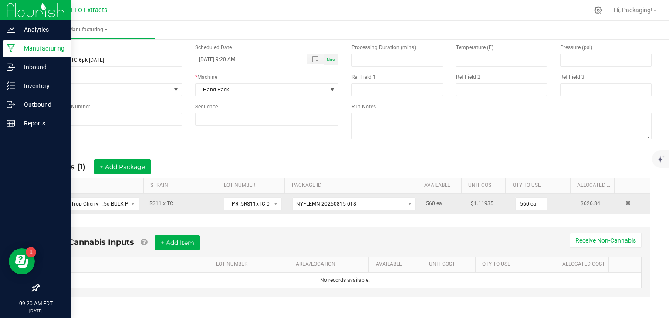
scroll to position [40, 0]
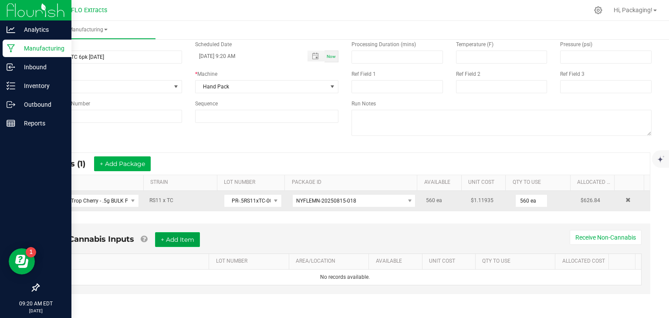
click at [179, 238] on button "+ Add Item" at bounding box center [177, 239] width 45 height 15
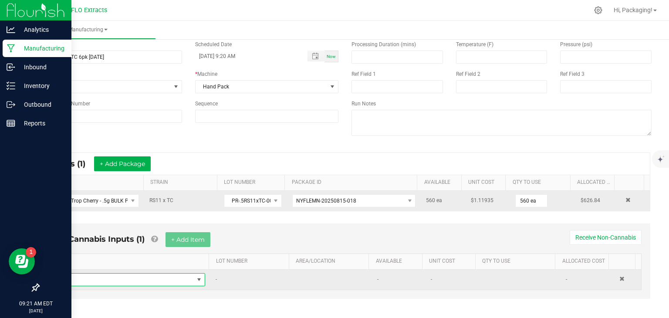
click at [196, 278] on span "NO DATA FOUND" at bounding box center [199, 279] width 7 height 7
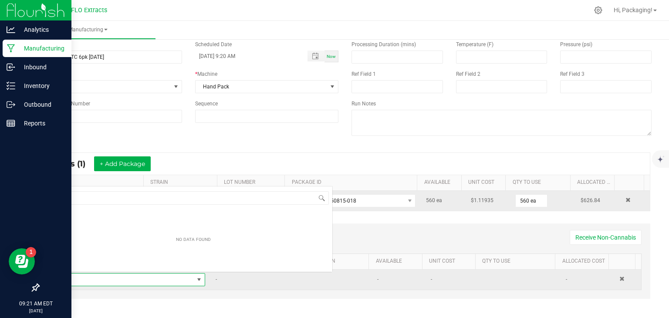
scroll to position [13, 146]
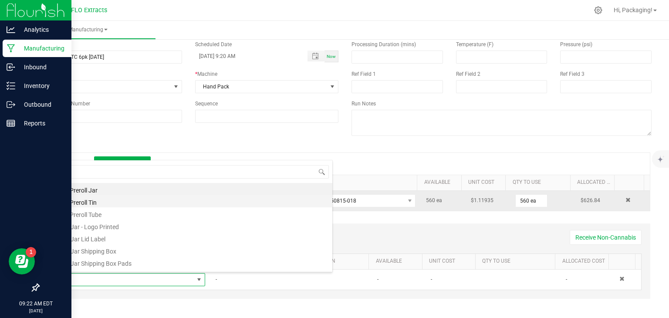
click at [199, 201] on li ".5g Preroll Tin" at bounding box center [193, 201] width 278 height 12
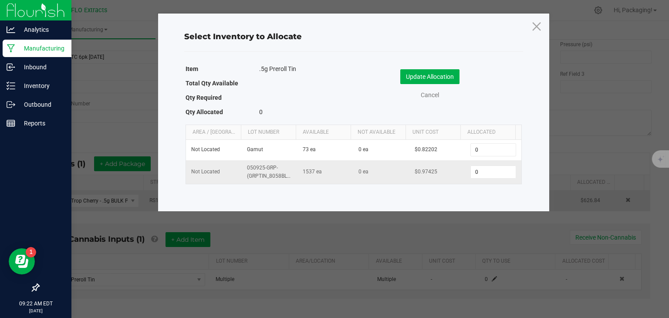
click at [472, 180] on td "0" at bounding box center [493, 172] width 56 height 24
click at [482, 174] on input "0" at bounding box center [493, 172] width 44 height 12
type input "83"
click at [429, 78] on button "Update Allocation" at bounding box center [430, 76] width 59 height 15
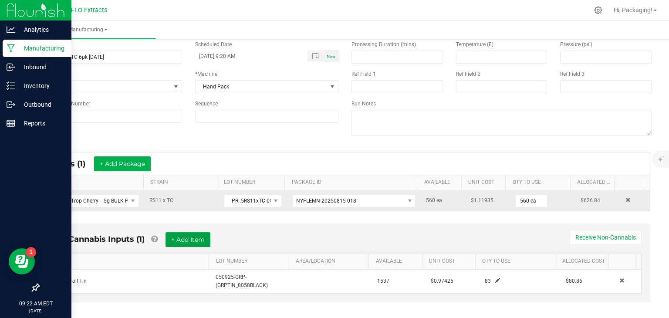
click at [197, 241] on button "+ Add Item" at bounding box center [188, 239] width 45 height 15
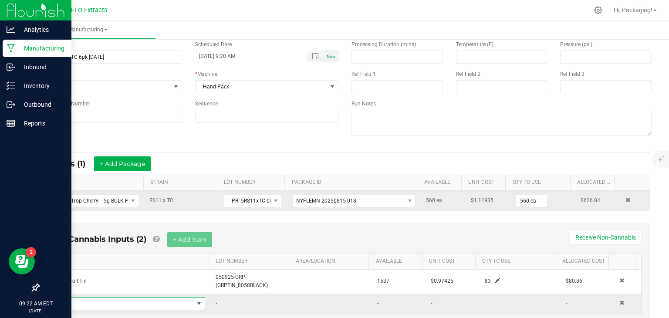
click at [196, 301] on span "NO DATA FOUND" at bounding box center [199, 303] width 7 height 7
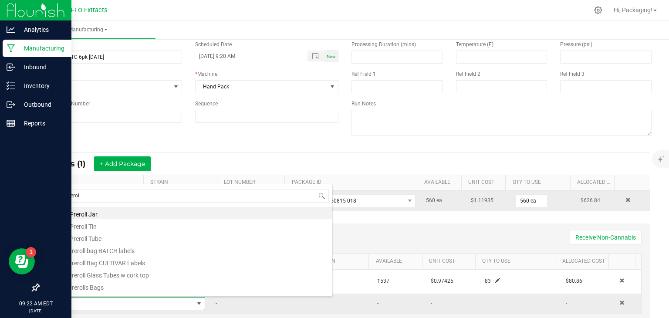
type input "preroll"
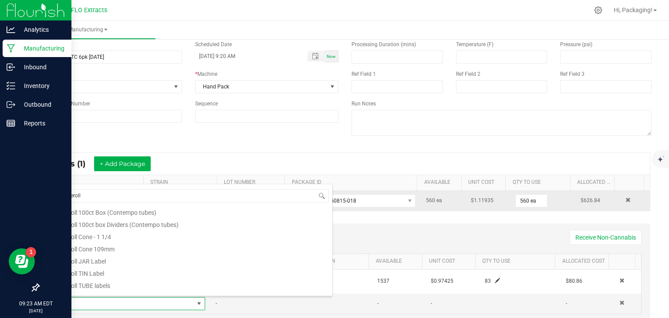
scroll to position [113, 0]
click at [176, 271] on li "Preroll TIN Label" at bounding box center [193, 271] width 278 height 12
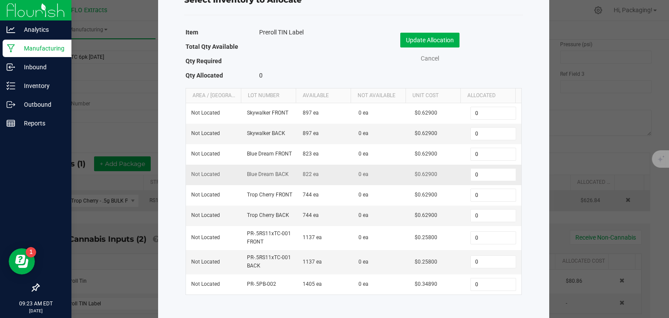
scroll to position [40, 0]
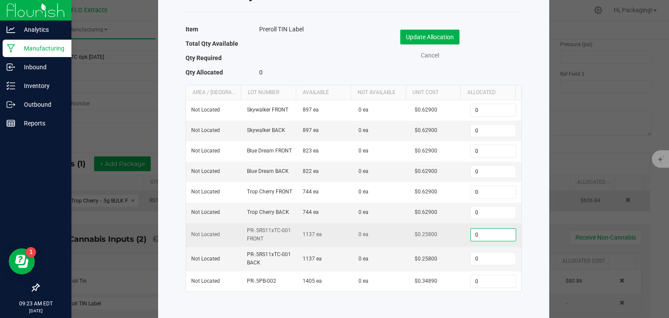
click at [482, 241] on input "0" at bounding box center [493, 235] width 44 height 12
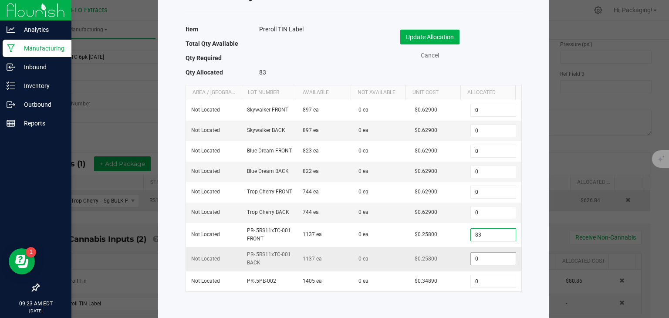
type input "83"
click at [476, 265] on input "0" at bounding box center [493, 259] width 44 height 12
type input "83"
click at [444, 36] on button "Update Allocation" at bounding box center [430, 37] width 59 height 15
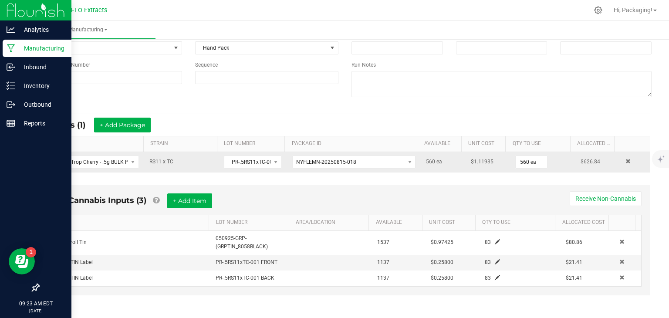
scroll to position [79, 0]
click at [204, 202] on button "+ Add Item" at bounding box center [189, 200] width 45 height 15
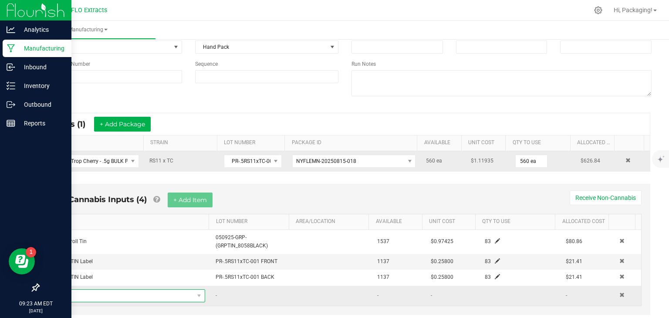
click at [112, 293] on span "NO DATA FOUND" at bounding box center [123, 296] width 139 height 12
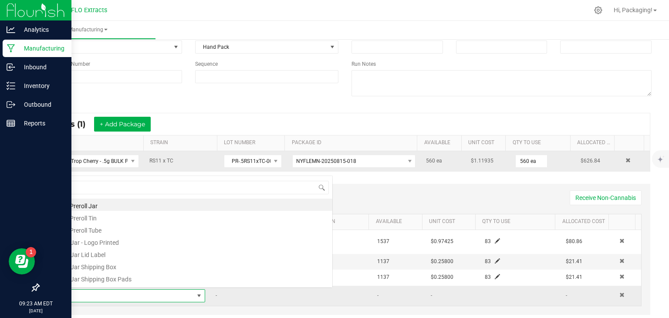
scroll to position [13, 146]
type input "tamp"
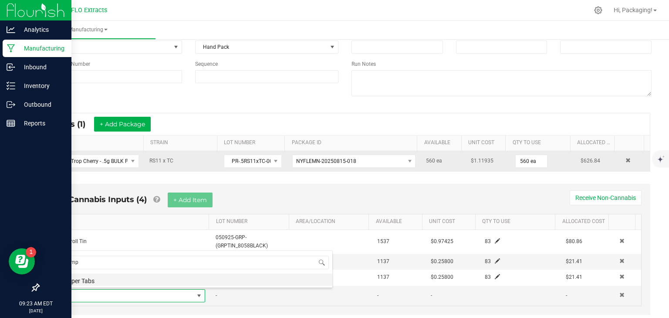
click at [108, 282] on li "Tamper Tabs" at bounding box center [193, 280] width 278 height 12
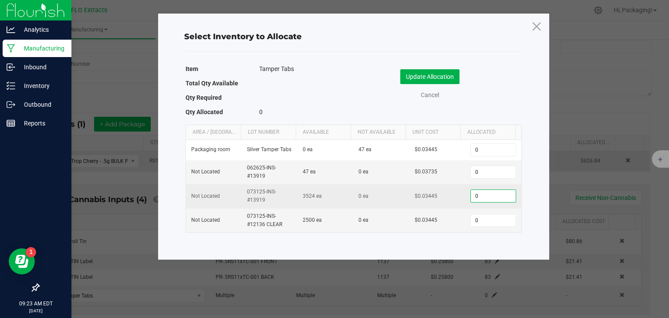
click at [481, 196] on input "0" at bounding box center [493, 196] width 44 height 12
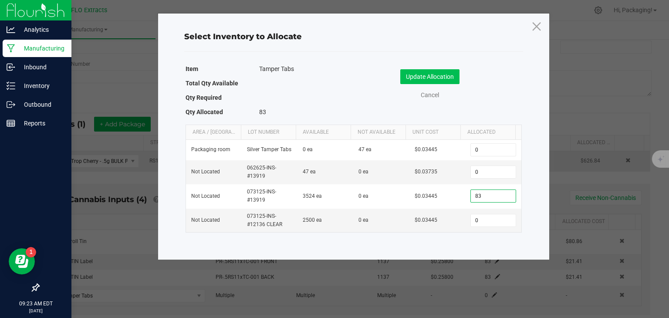
type input "83"
click at [429, 74] on button "Update Allocation" at bounding box center [430, 76] width 59 height 15
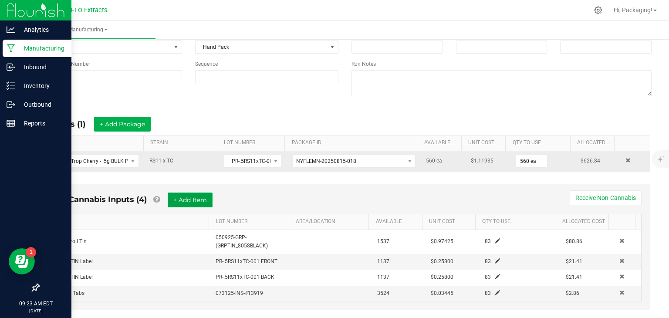
click at [201, 195] on button "+ Add Item" at bounding box center [190, 200] width 45 height 15
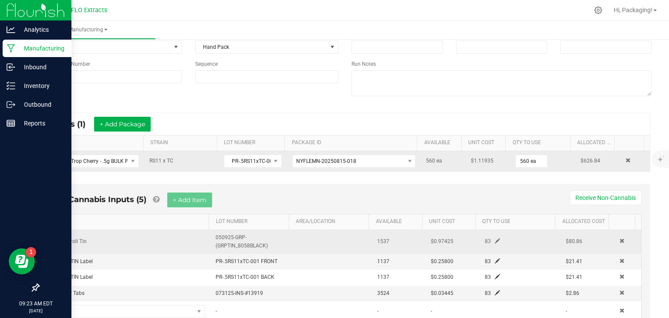
scroll to position [115, 0]
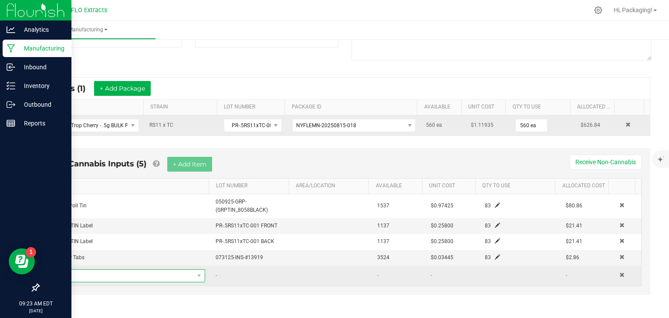
click at [150, 275] on span "NO DATA FOUND" at bounding box center [123, 276] width 139 height 12
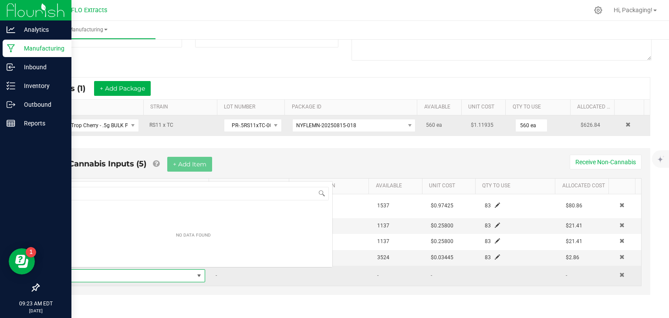
scroll to position [13, 146]
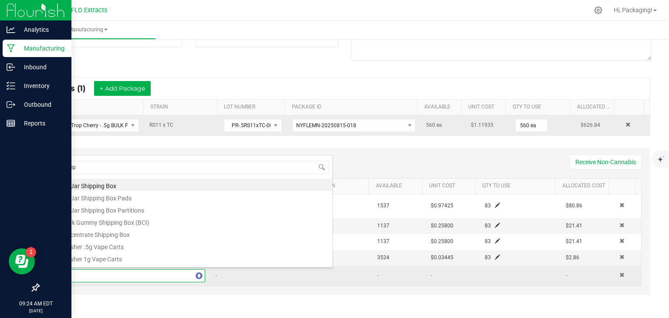
type input "[PERSON_NAME]"
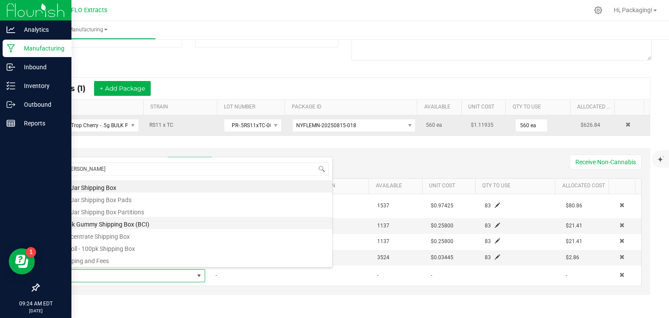
click at [146, 225] on li "50-pk Gummy Shipping Box (BCI)" at bounding box center [193, 223] width 278 height 12
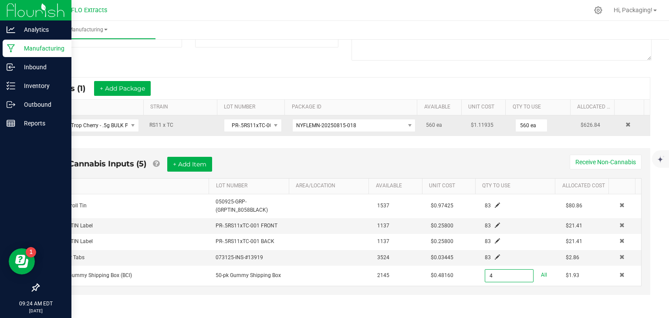
scroll to position [0, 0]
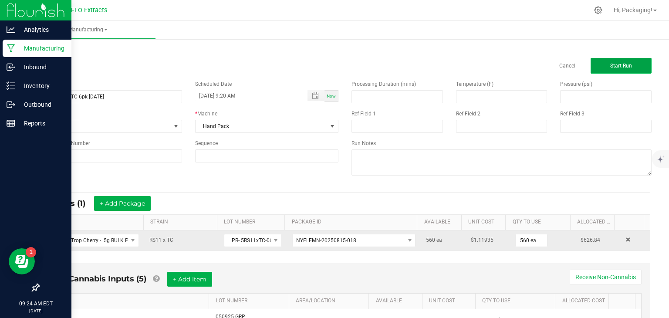
type input "4 ea"
click at [617, 65] on span "Start Run" at bounding box center [622, 66] width 22 height 6
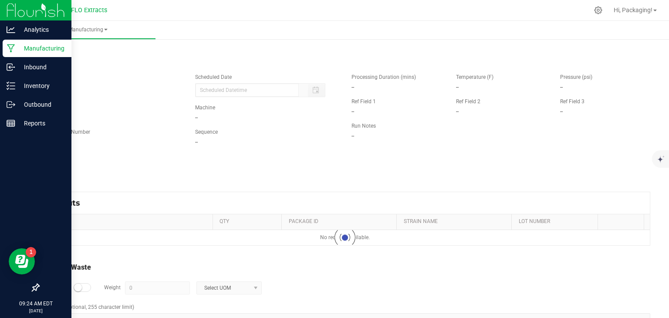
type input "[DATE] 9:20 AM"
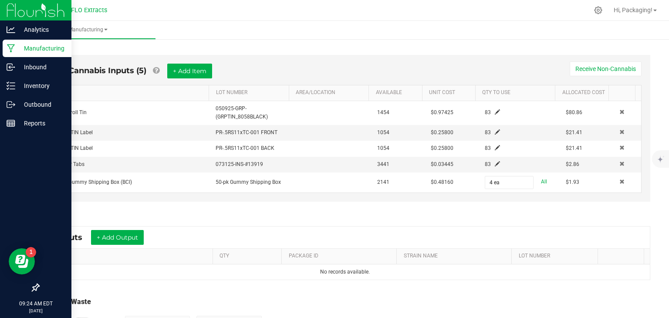
scroll to position [276, 0]
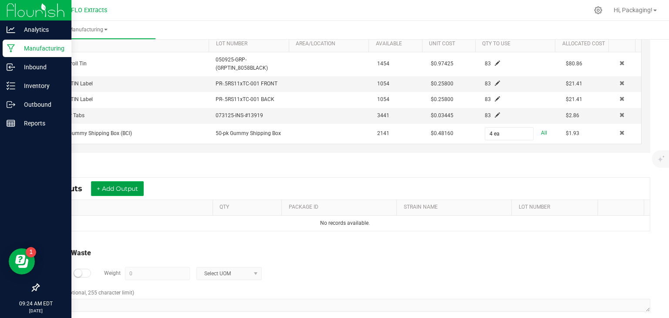
click at [116, 184] on button "+ Add Output" at bounding box center [117, 188] width 53 height 15
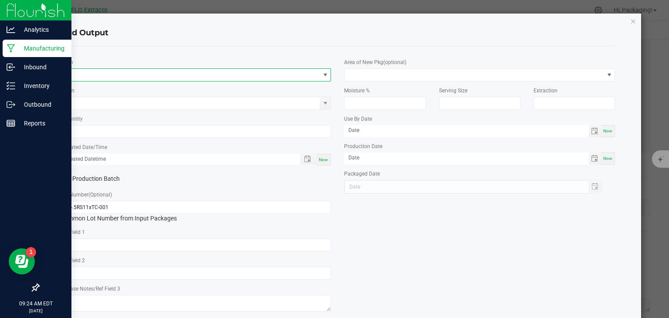
click at [91, 75] on span "NO DATA FOUND" at bounding box center [190, 75] width 259 height 12
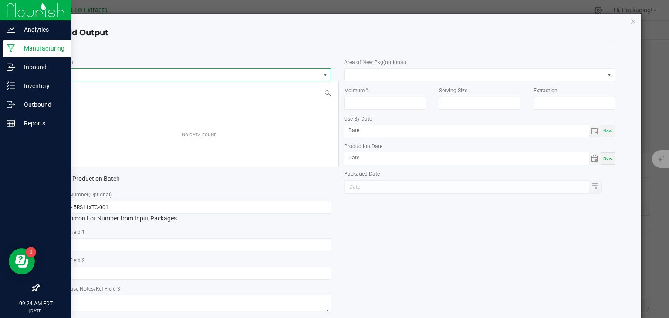
scroll to position [13, 268]
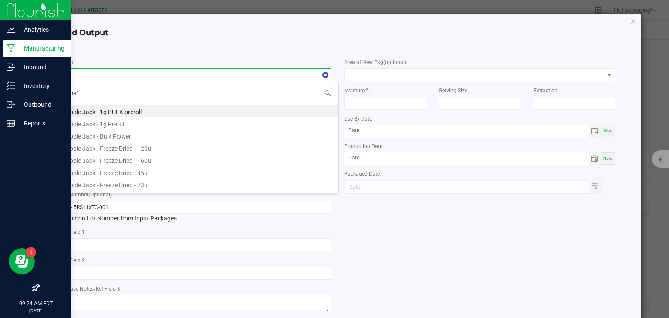
type input "rs11"
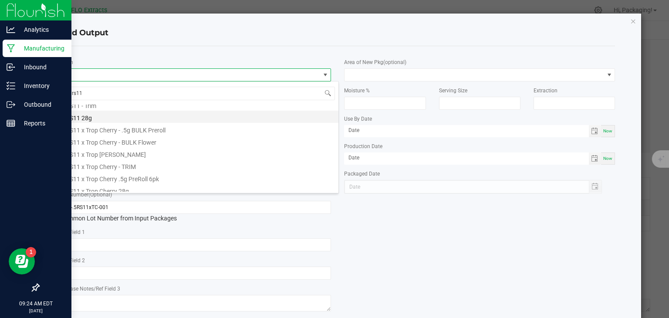
scroll to position [23, 0]
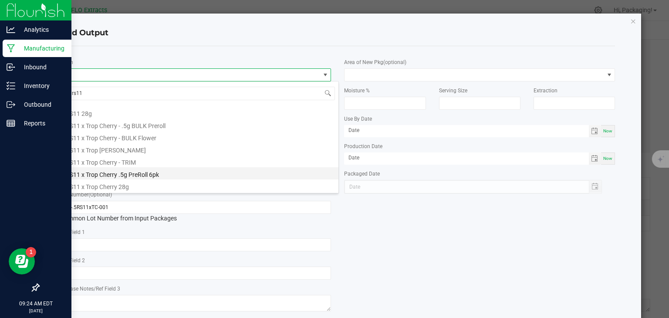
click at [112, 175] on li "RS11 x Trop Cherry .5g PreRoll 6pk" at bounding box center [200, 173] width 278 height 12
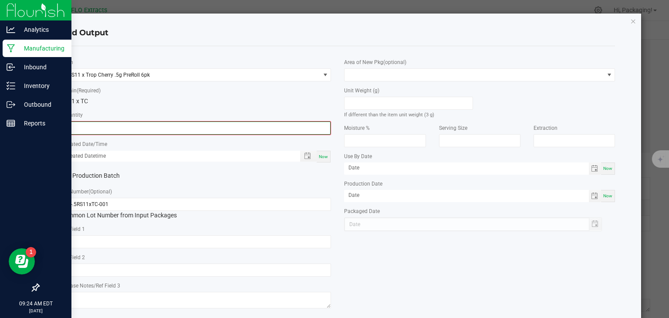
click at [92, 128] on input "0" at bounding box center [195, 128] width 269 height 12
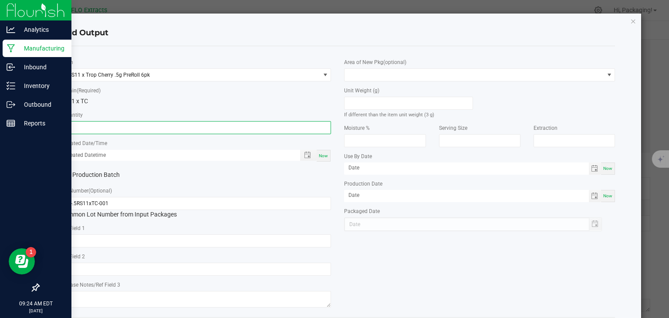
type input "83 ea"
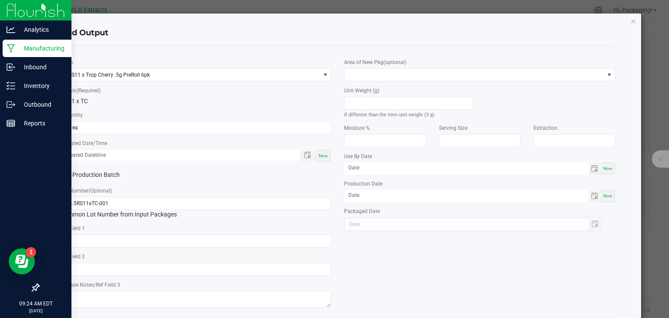
click at [319, 156] on span "Now" at bounding box center [323, 155] width 9 height 5
type input "[DATE] 9:24 AM"
type input "[DATE]"
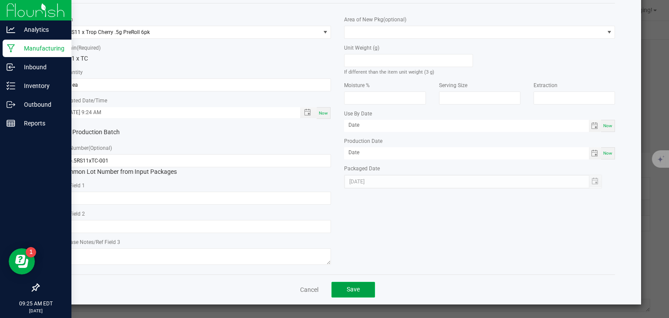
click at [356, 292] on span "Save" at bounding box center [353, 289] width 13 height 7
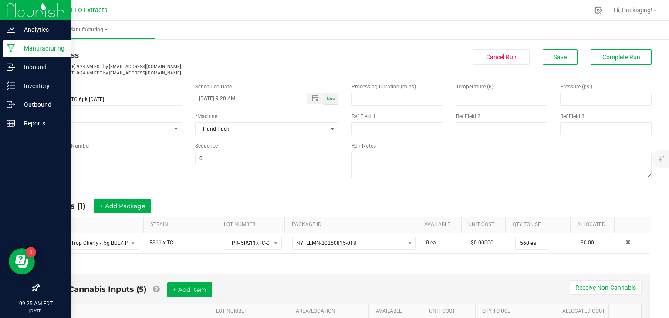
scroll to position [0, 0]
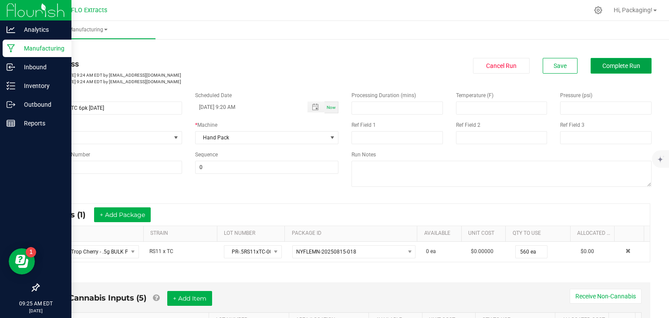
click at [620, 68] on span "Complete Run" at bounding box center [622, 65] width 38 height 7
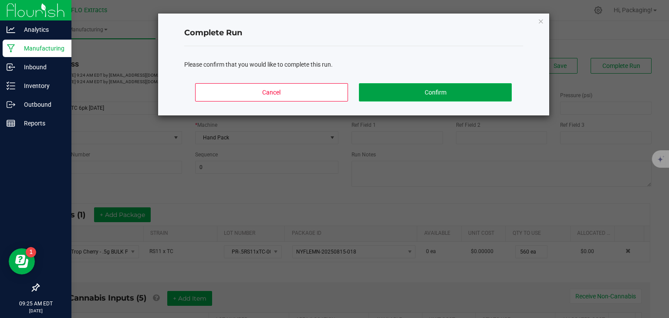
click at [484, 89] on button "Confirm" at bounding box center [435, 92] width 153 height 18
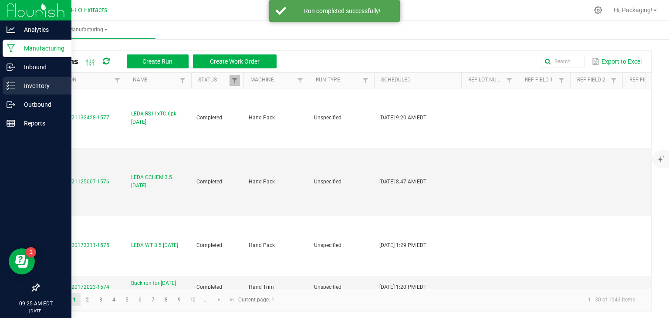
click at [35, 86] on p "Inventory" at bounding box center [41, 86] width 52 height 10
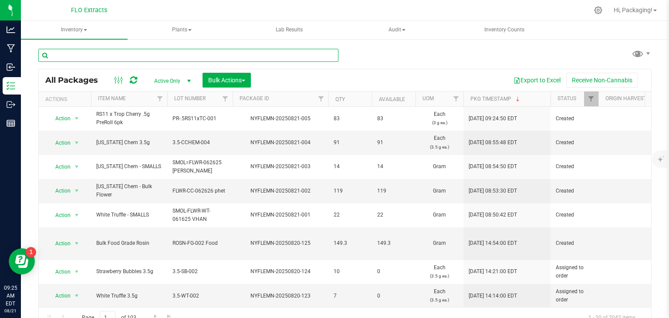
click at [172, 53] on input "text" at bounding box center [188, 55] width 300 height 13
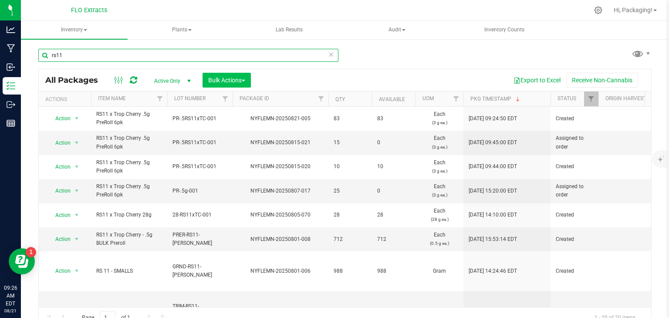
type input "rs11"
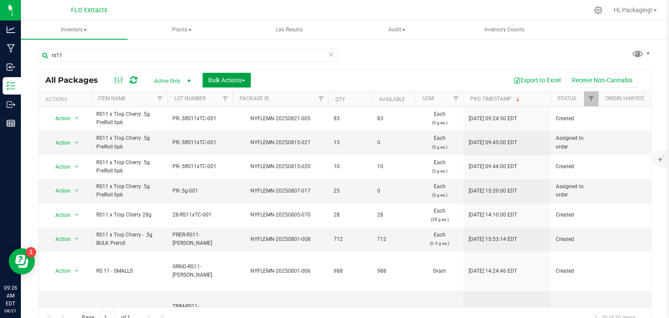
click at [245, 79] on span "Bulk Actions" at bounding box center [226, 80] width 37 height 7
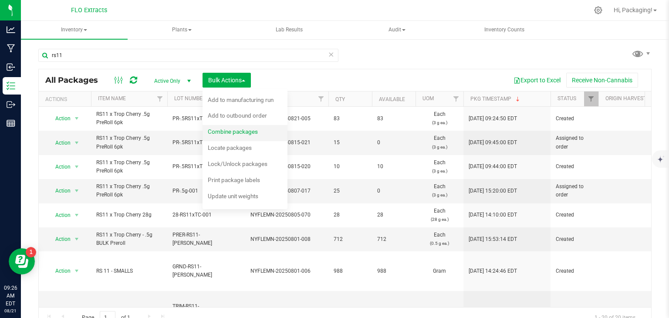
click at [239, 131] on span "Combine packages" at bounding box center [233, 131] width 50 height 7
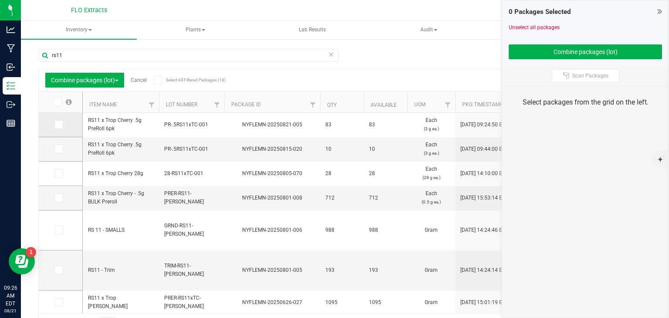
click at [57, 125] on icon at bounding box center [58, 125] width 6 height 0
click at [0, 0] on input "checkbox" at bounding box center [0, 0] width 0 height 0
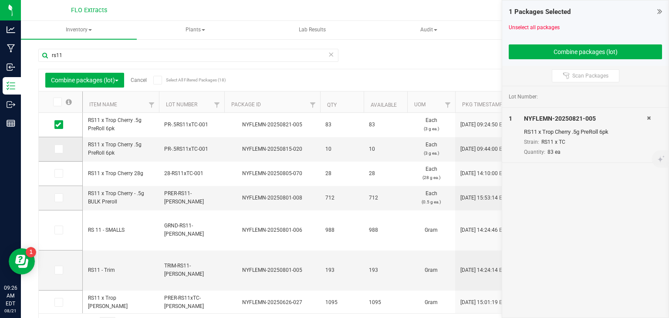
click at [59, 149] on icon at bounding box center [58, 149] width 6 height 0
click at [0, 0] on input "checkbox" at bounding box center [0, 0] width 0 height 0
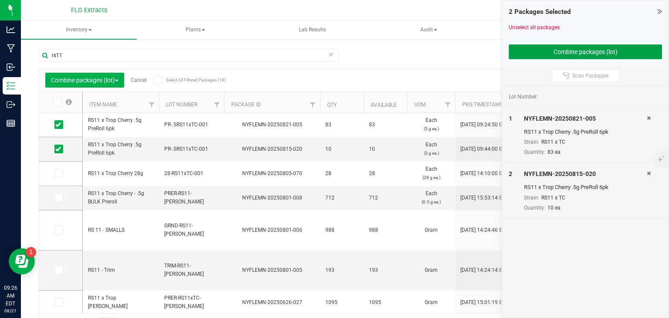
click at [541, 48] on button "Combine packages (lot)" at bounding box center [585, 51] width 153 height 15
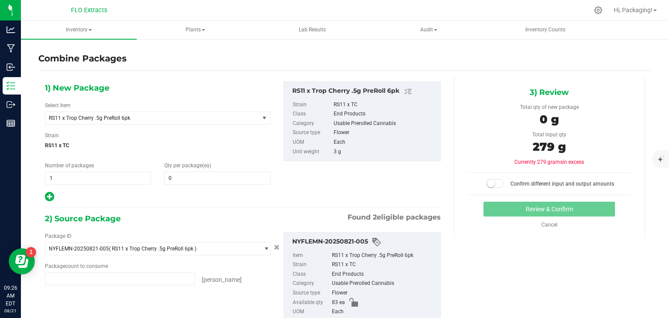
type input "83 ea"
type input "10 ea"
click at [172, 180] on span at bounding box center [217, 178] width 106 height 13
type input "93"
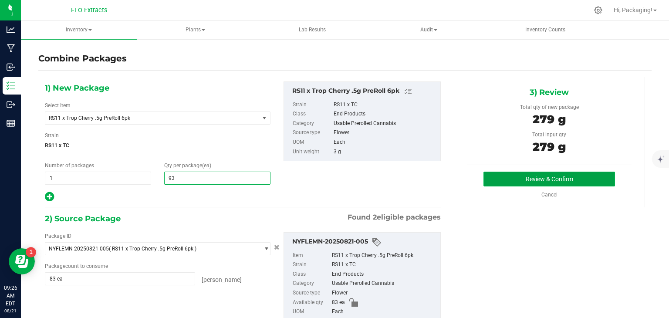
type input "93"
click at [520, 176] on button "Review & Confirm" at bounding box center [550, 179] width 132 height 15
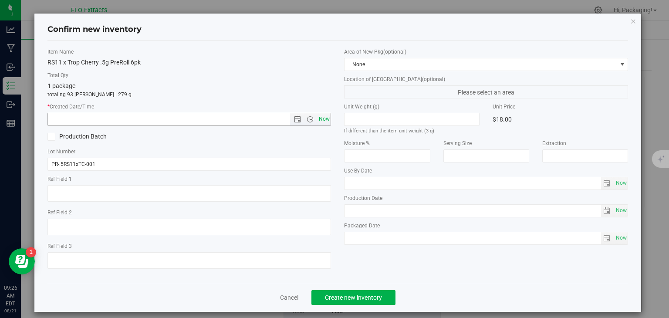
click at [320, 117] on span "Now" at bounding box center [324, 119] width 15 height 13
type input "[DATE] 9:26 AM"
click at [360, 296] on span "Create new inventory" at bounding box center [353, 297] width 57 height 7
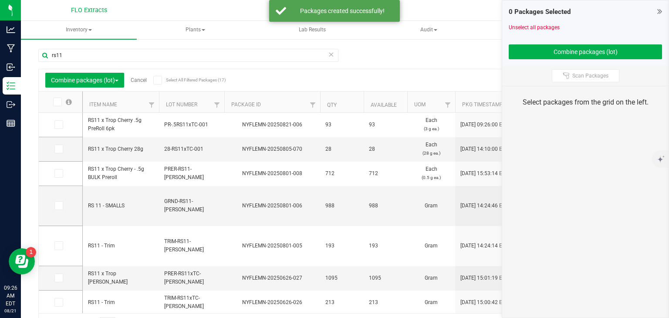
click at [143, 79] on link "Cancel" at bounding box center [139, 80] width 16 height 6
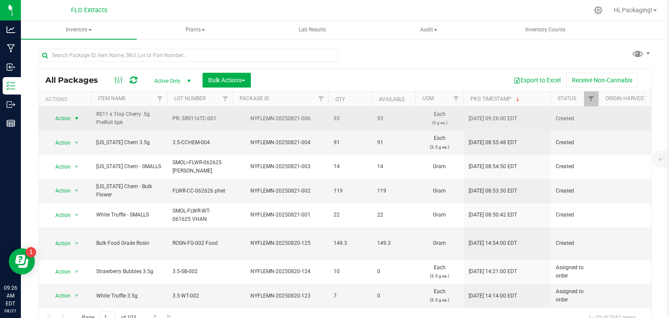
click at [78, 117] on span "select" at bounding box center [76, 118] width 7 height 7
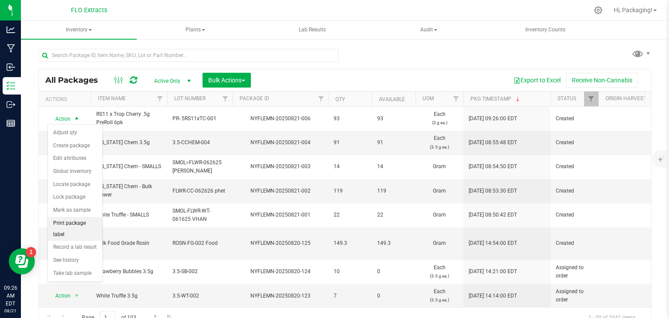
click at [71, 219] on li "Print package label" at bounding box center [75, 229] width 54 height 24
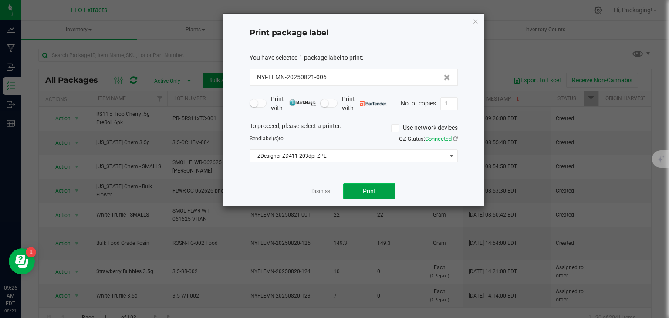
click at [372, 194] on button "Print" at bounding box center [369, 191] width 52 height 16
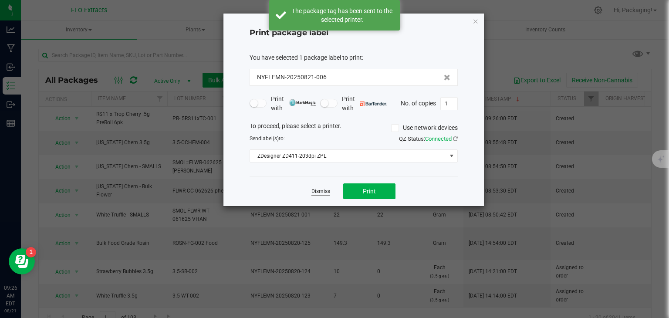
click at [321, 189] on link "Dismiss" at bounding box center [321, 191] width 19 height 7
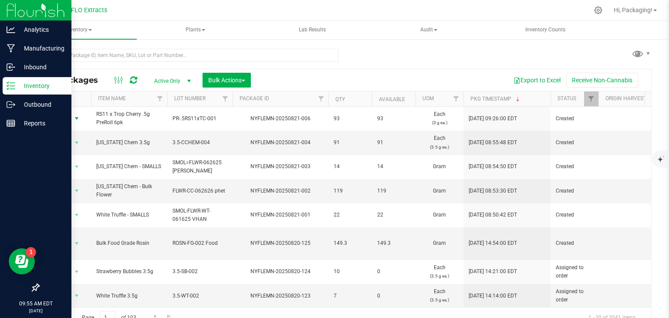
click at [14, 83] on line at bounding box center [12, 83] width 5 height 0
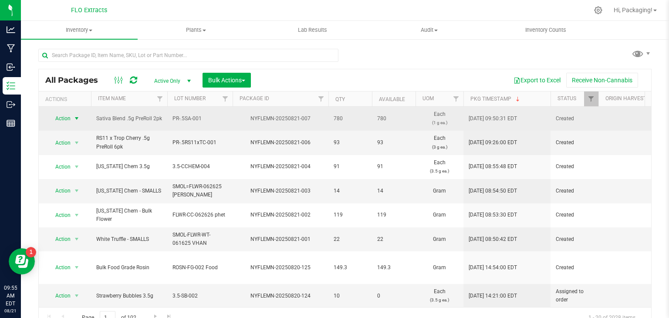
click at [71, 116] on span "select" at bounding box center [76, 118] width 11 height 12
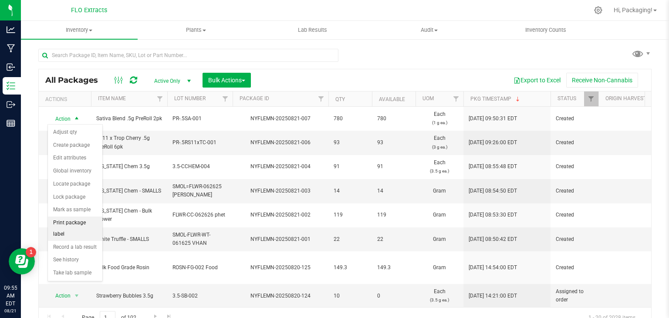
click at [64, 217] on li "Print package label" at bounding box center [75, 229] width 54 height 24
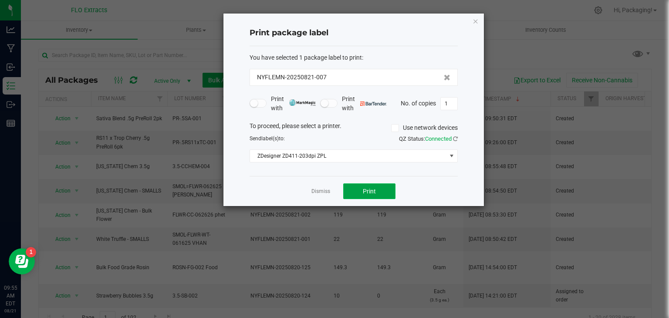
click at [384, 187] on button "Print" at bounding box center [369, 191] width 52 height 16
